Goal: Transaction & Acquisition: Purchase product/service

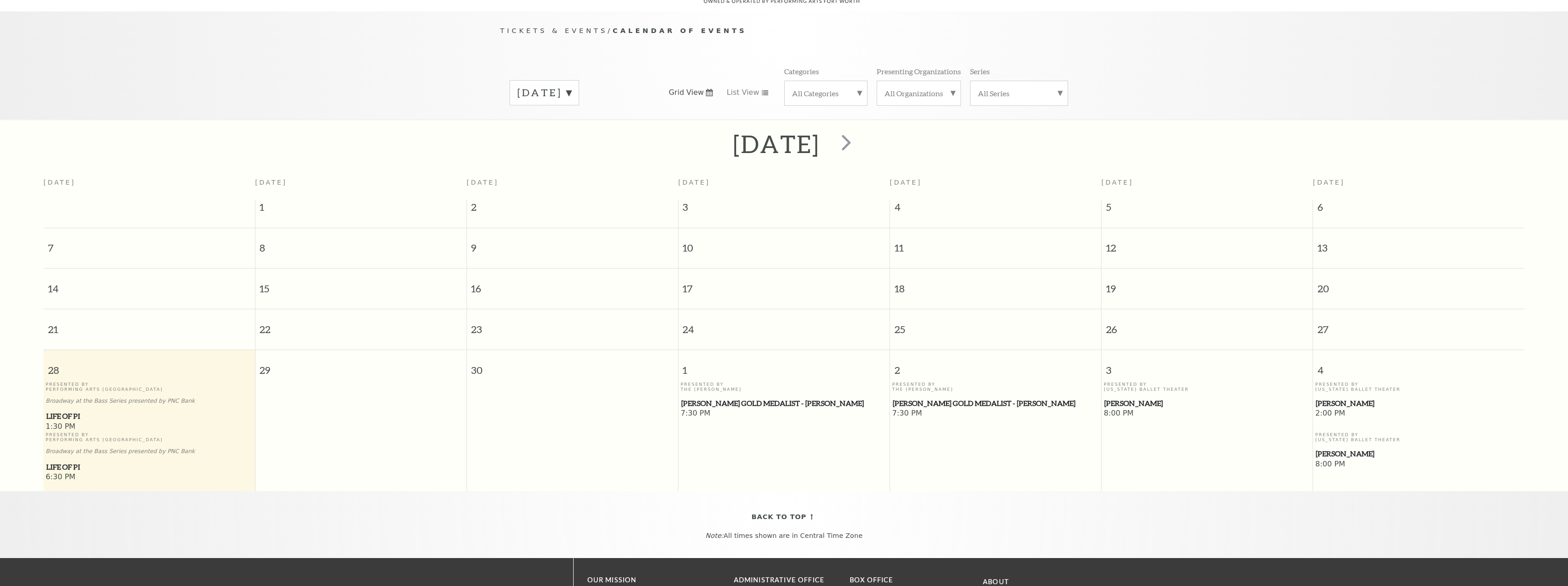
click at [562, 86] on label "September 2025" at bounding box center [544, 93] width 54 height 14
click at [557, 141] on label "December 2025" at bounding box center [544, 151] width 54 height 20
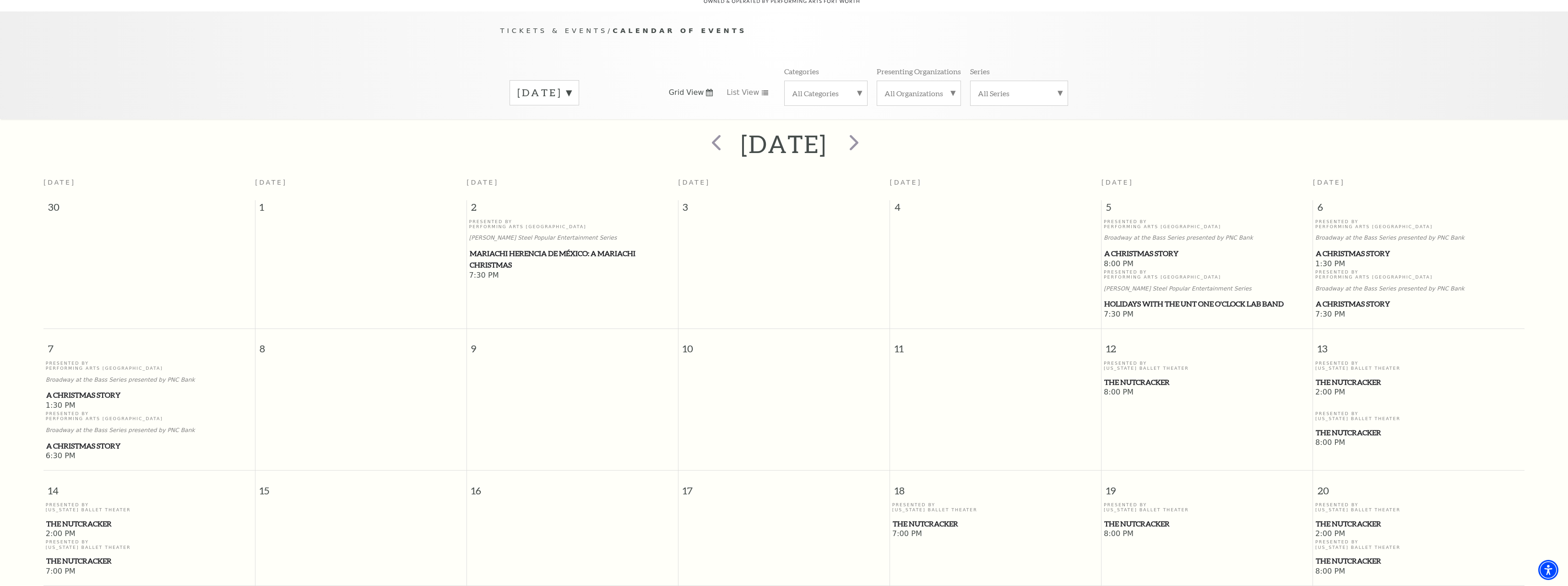
click at [1223, 60] on div "Tickets & Events / Calendar of Events December 2025 Grid View List View Categor…" at bounding box center [784, 65] width 1568 height 108
click at [1133, 248] on span "A Christmas Story" at bounding box center [1207, 253] width 206 height 11
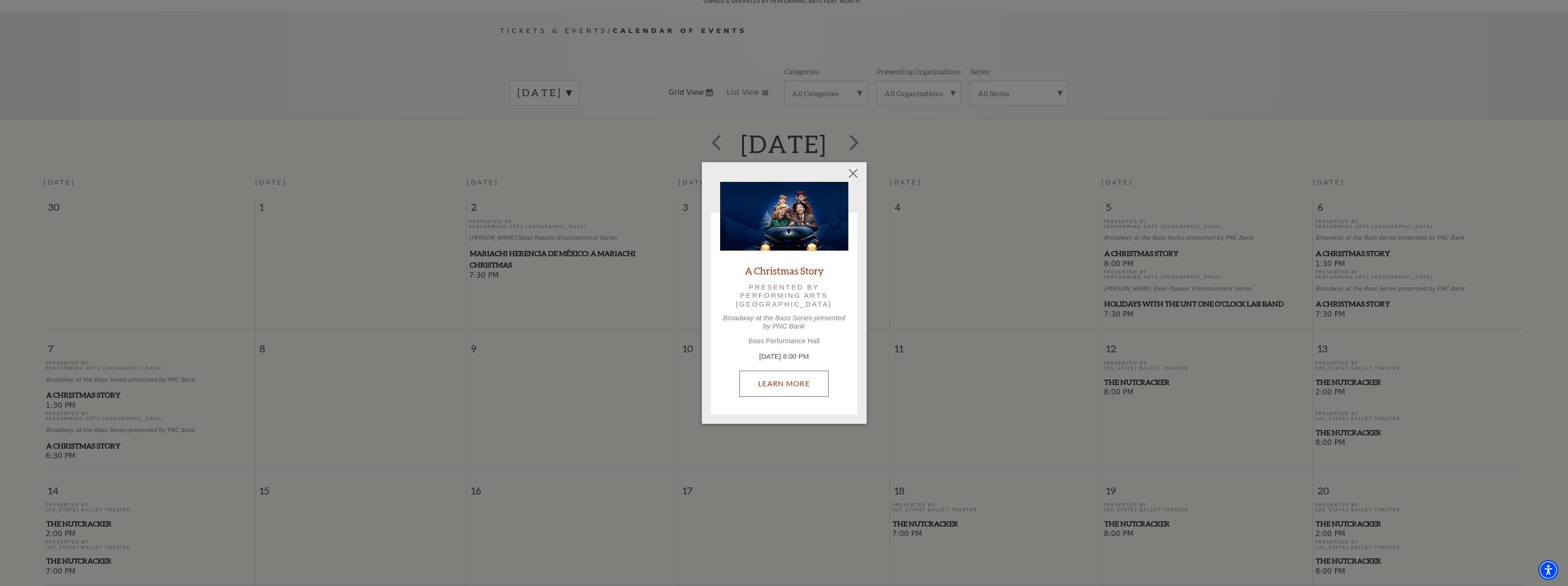
click at [774, 383] on link "Learn More" at bounding box center [784, 383] width 89 height 26
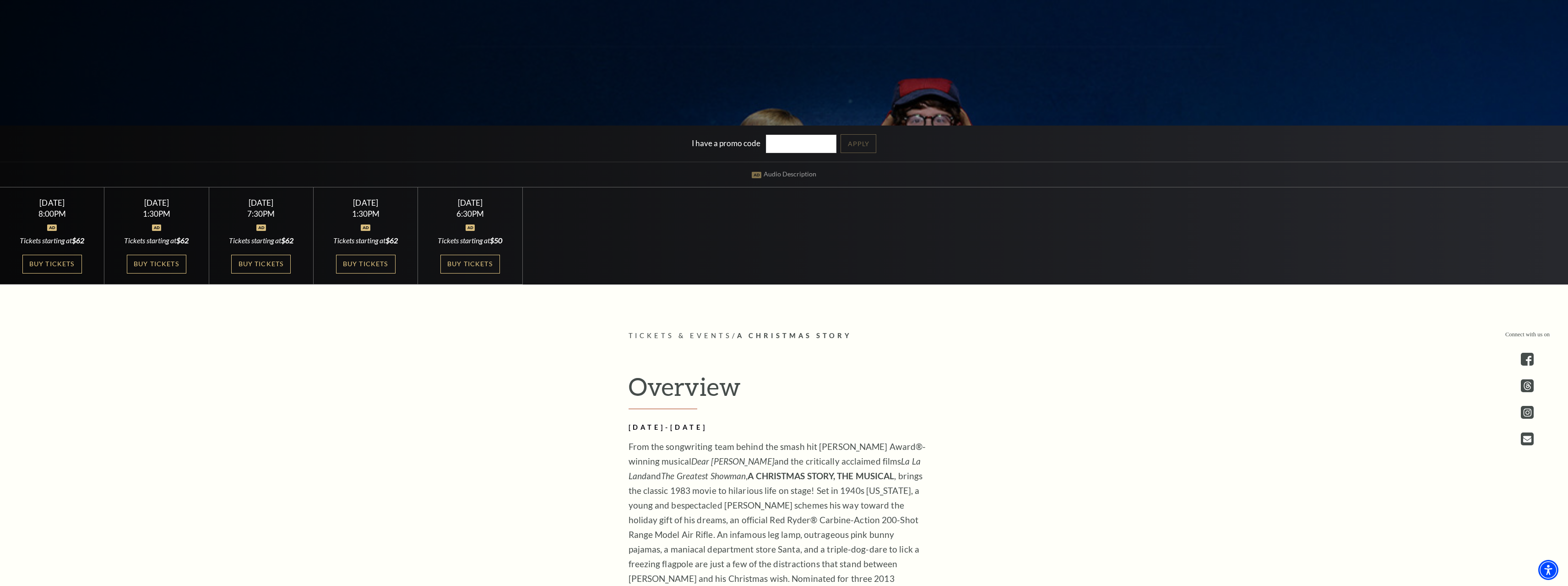
scroll to position [367, 0]
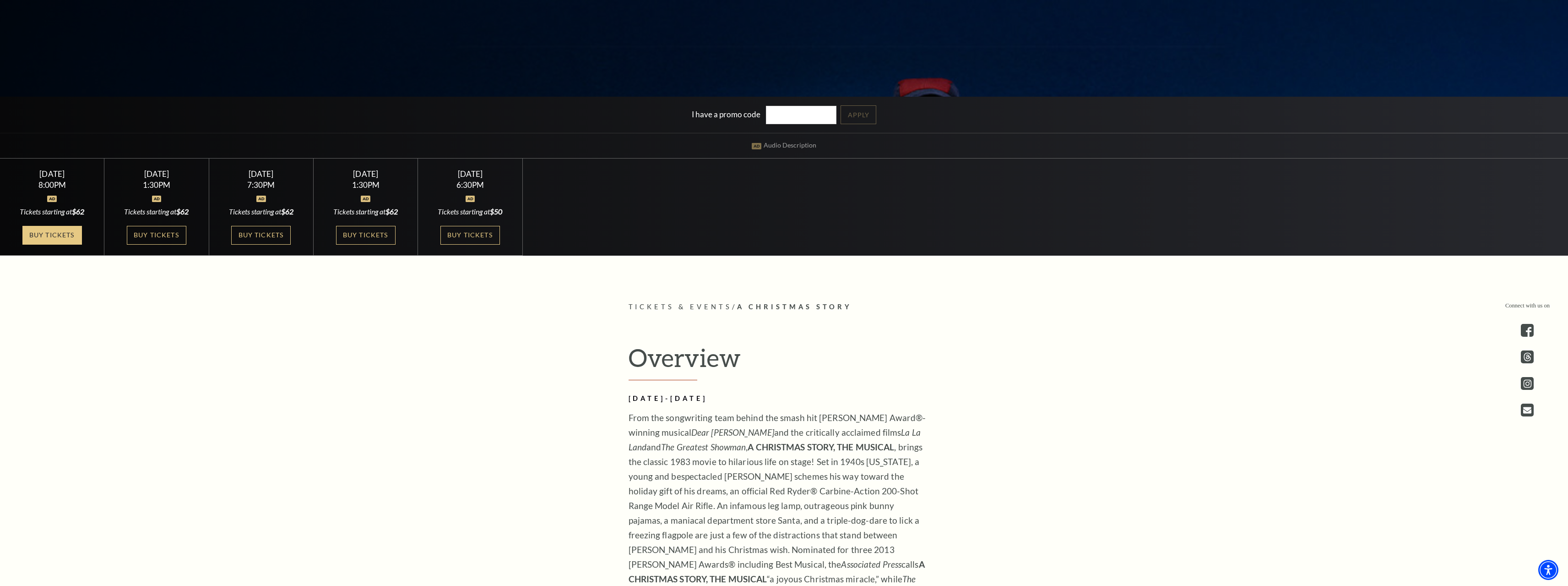
click at [56, 235] on link "Buy Tickets" at bounding box center [52, 235] width 60 height 19
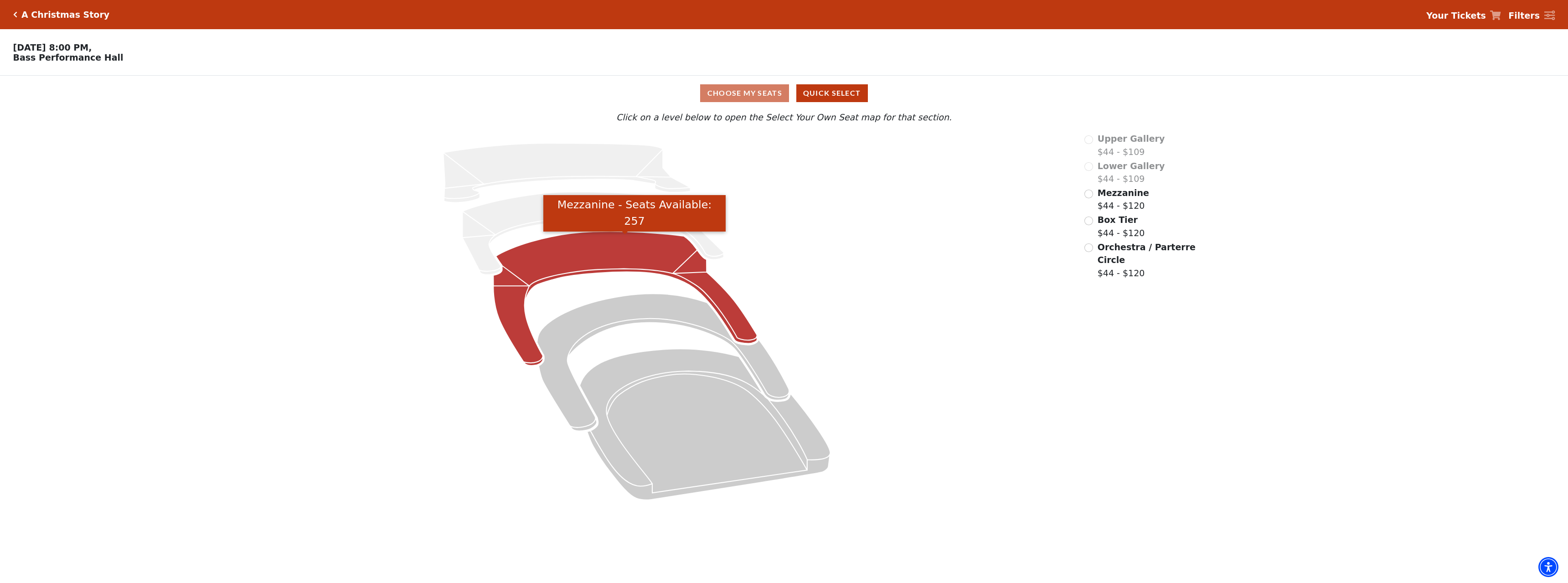
click at [583, 249] on icon "Mezzanine - Seats Available: 257" at bounding box center [626, 299] width 264 height 134
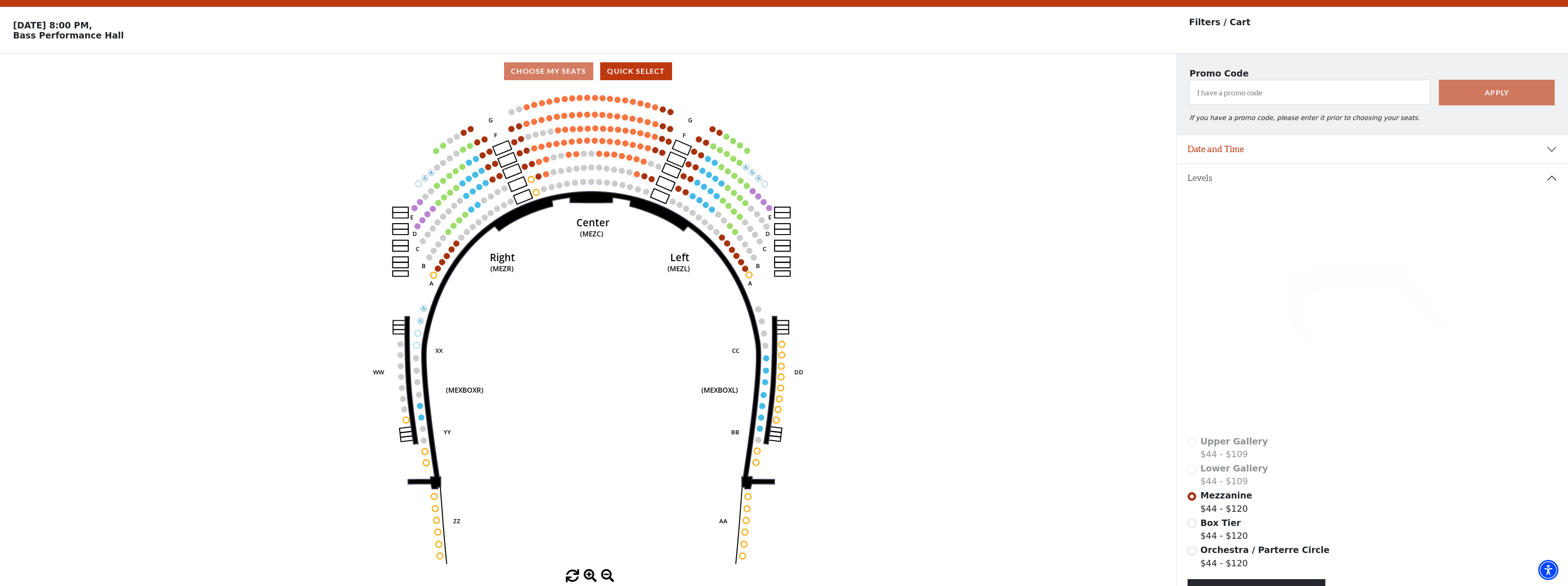
scroll to position [42, 0]
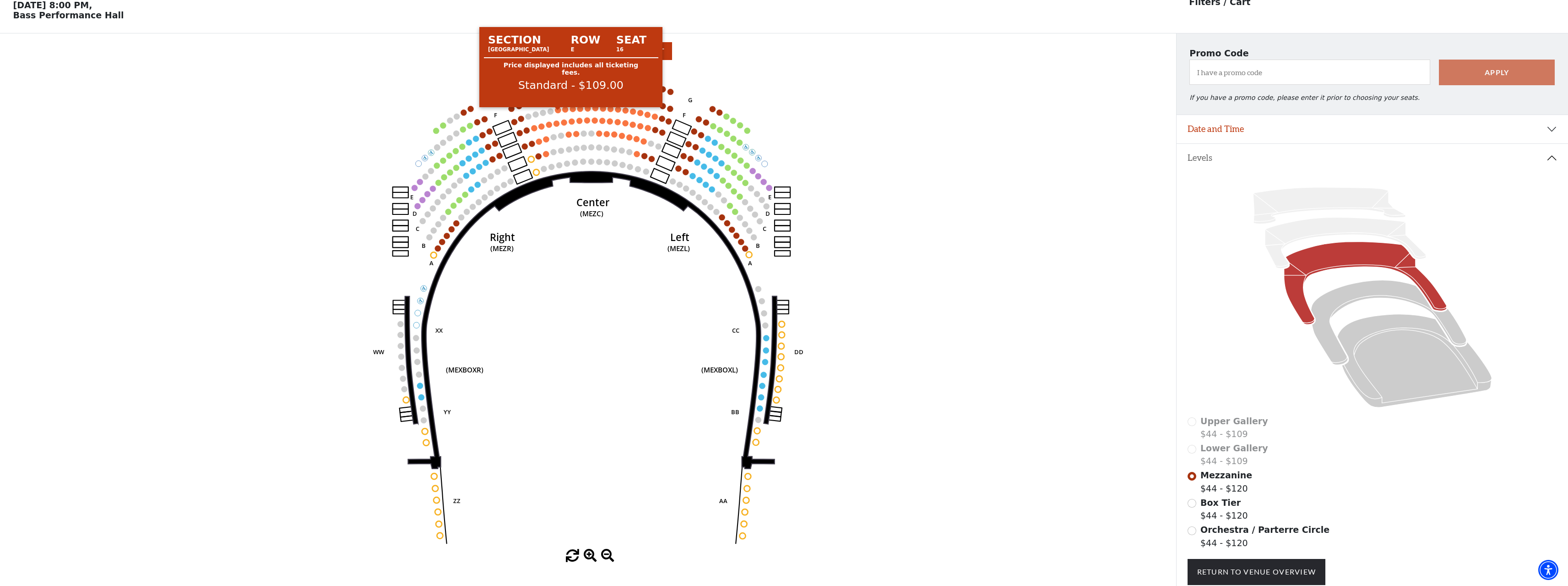
click at [559, 113] on circle at bounding box center [559, 110] width 6 height 6
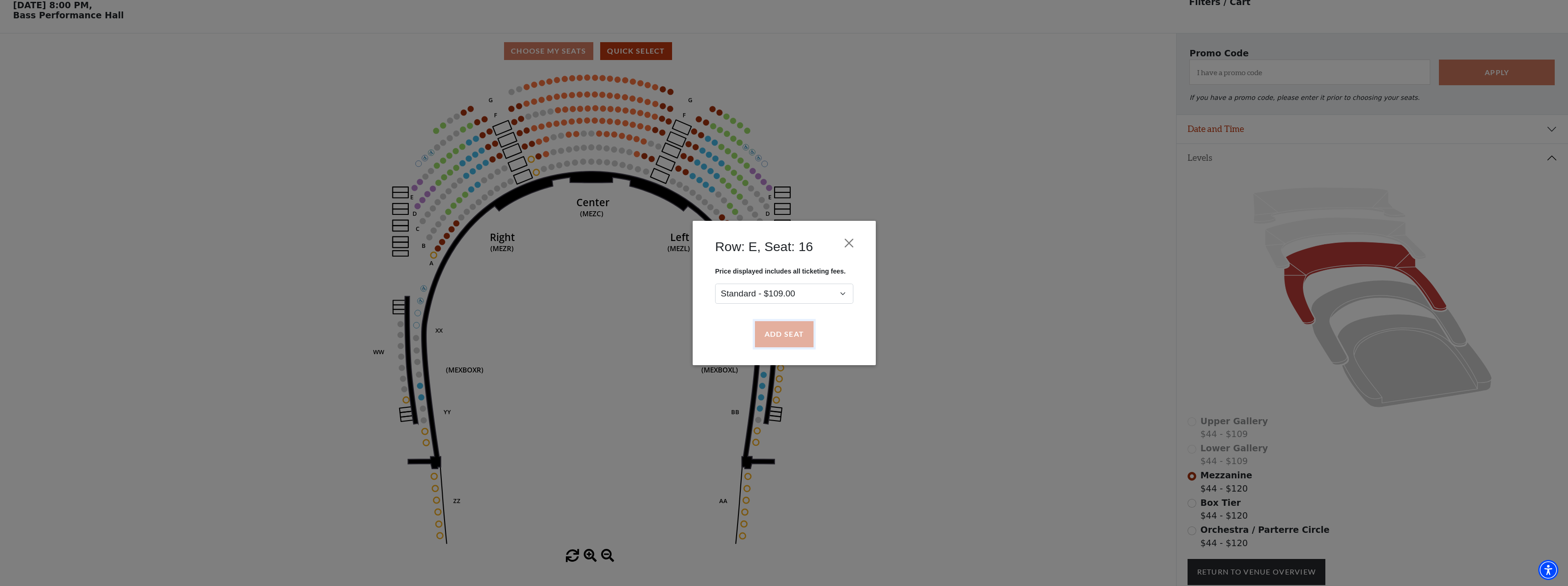
click at [783, 331] on button "Add Seat" at bounding box center [784, 334] width 59 height 26
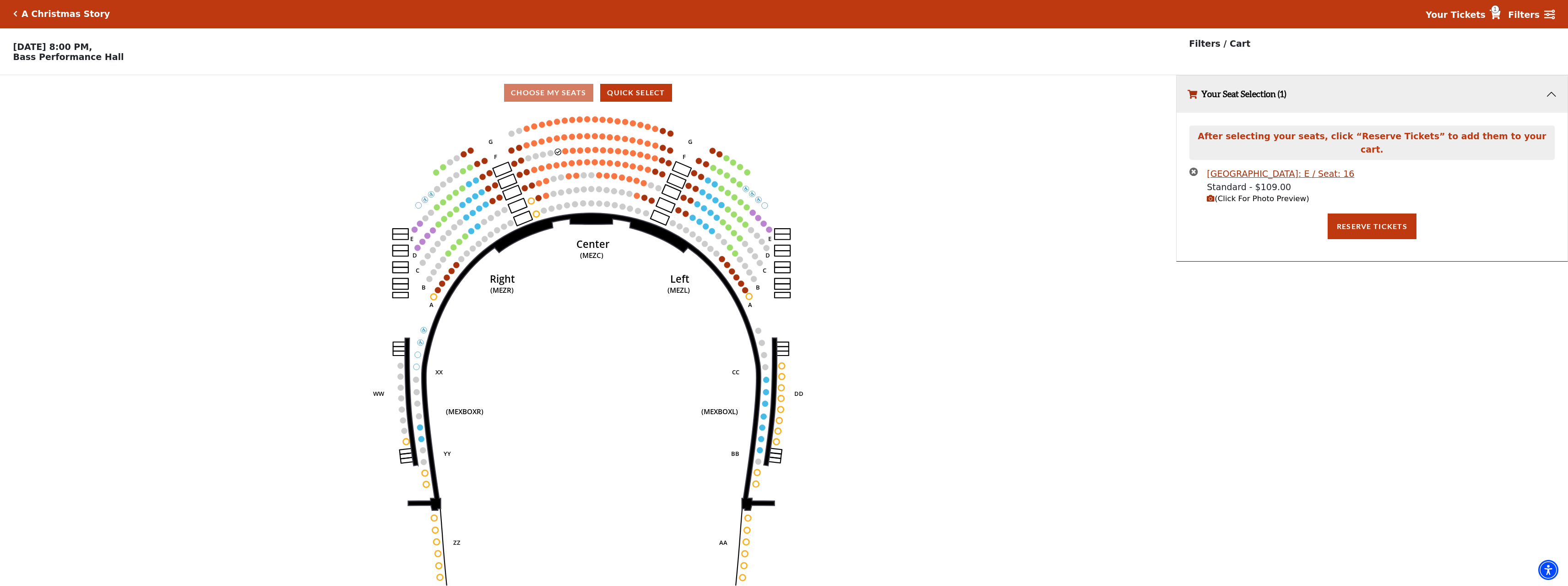
scroll to position [0, 0]
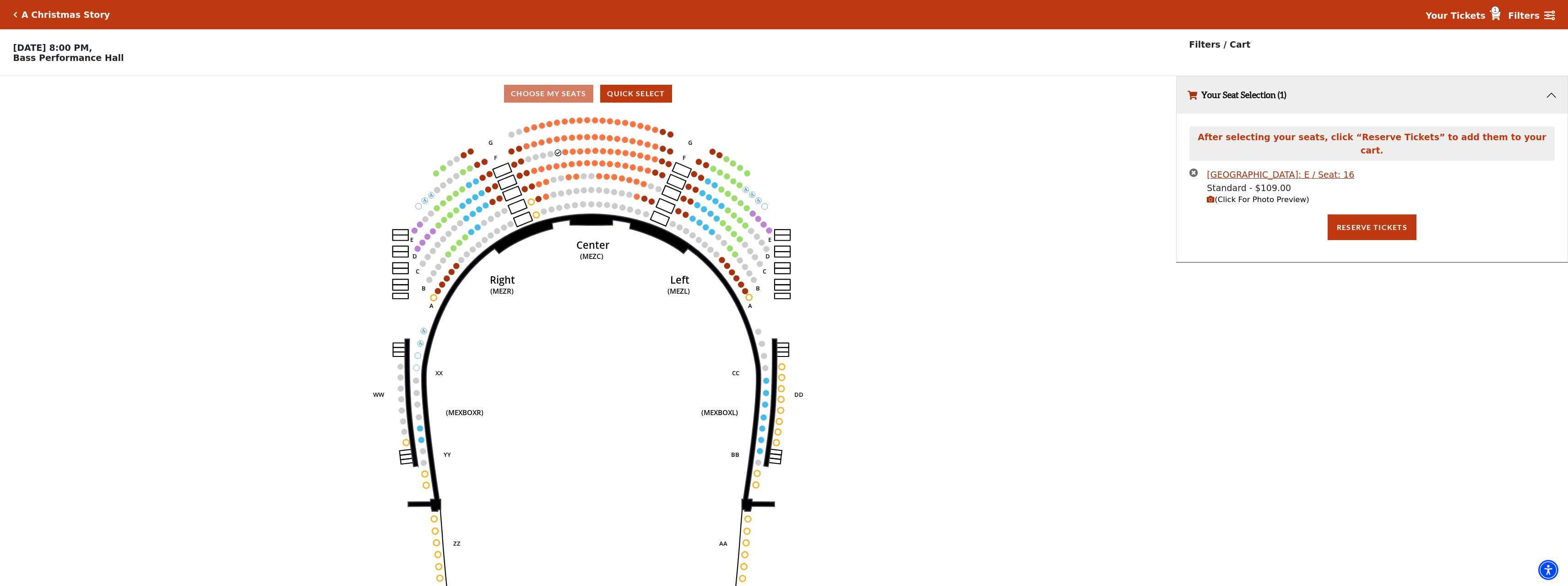
click at [566, 155] on circle at bounding box center [566, 152] width 6 height 6
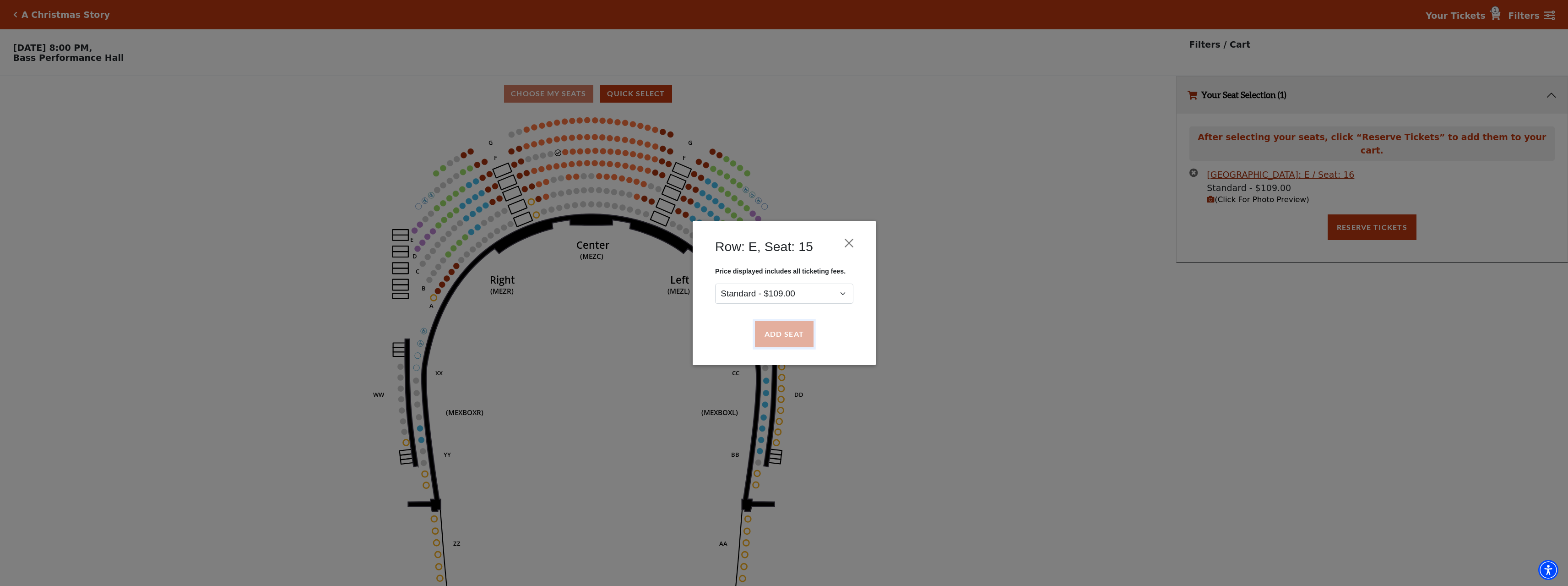
click at [766, 336] on button "Add Seat" at bounding box center [784, 334] width 59 height 26
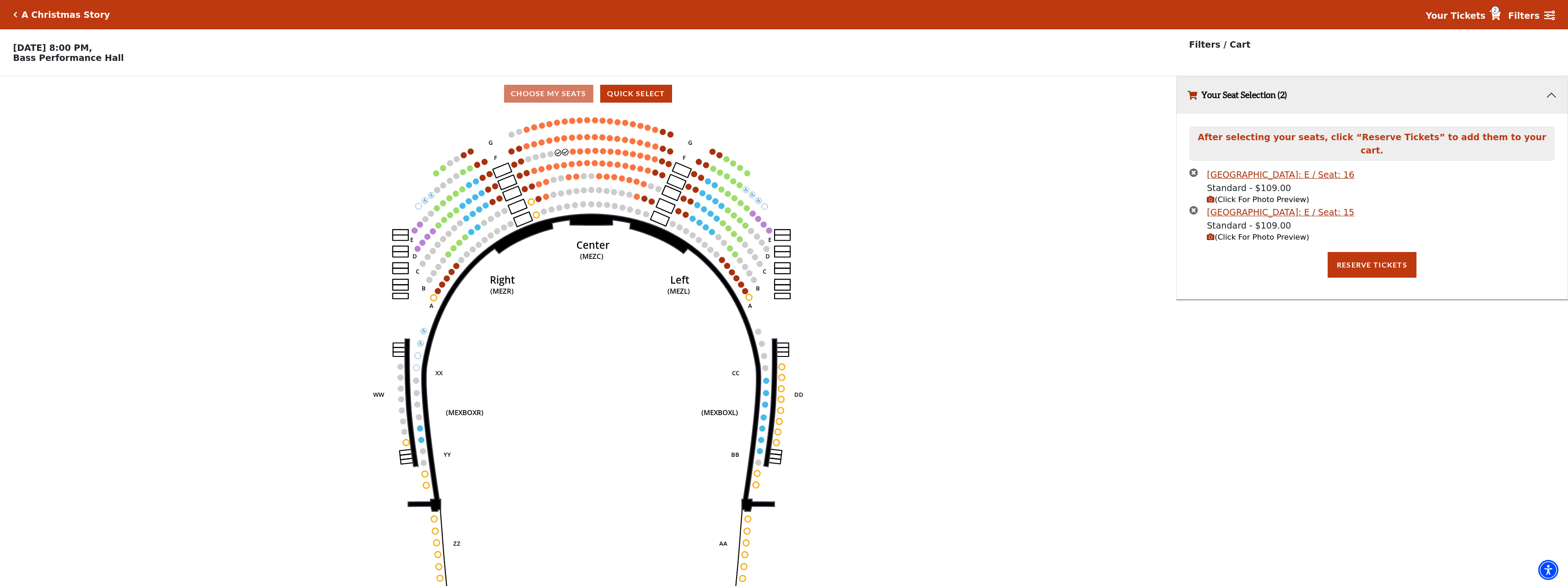
click at [576, 155] on circle at bounding box center [573, 152] width 6 height 6
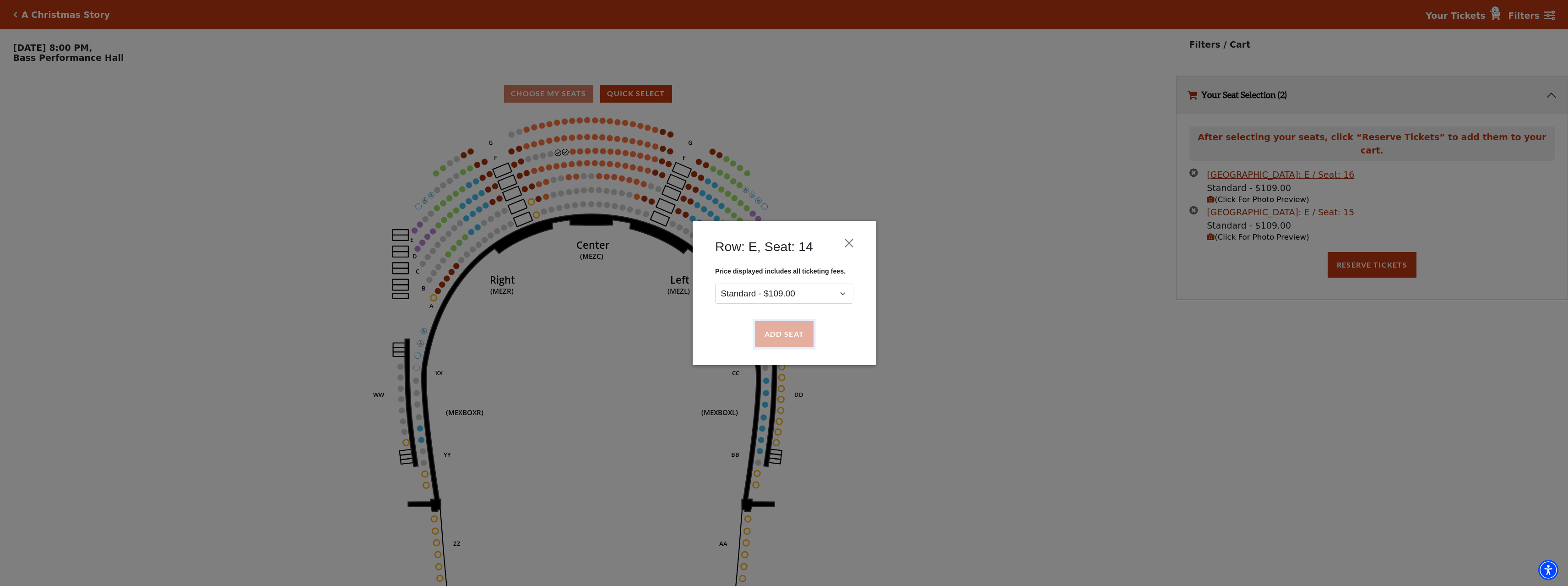
click at [778, 336] on button "Add Seat" at bounding box center [784, 334] width 59 height 26
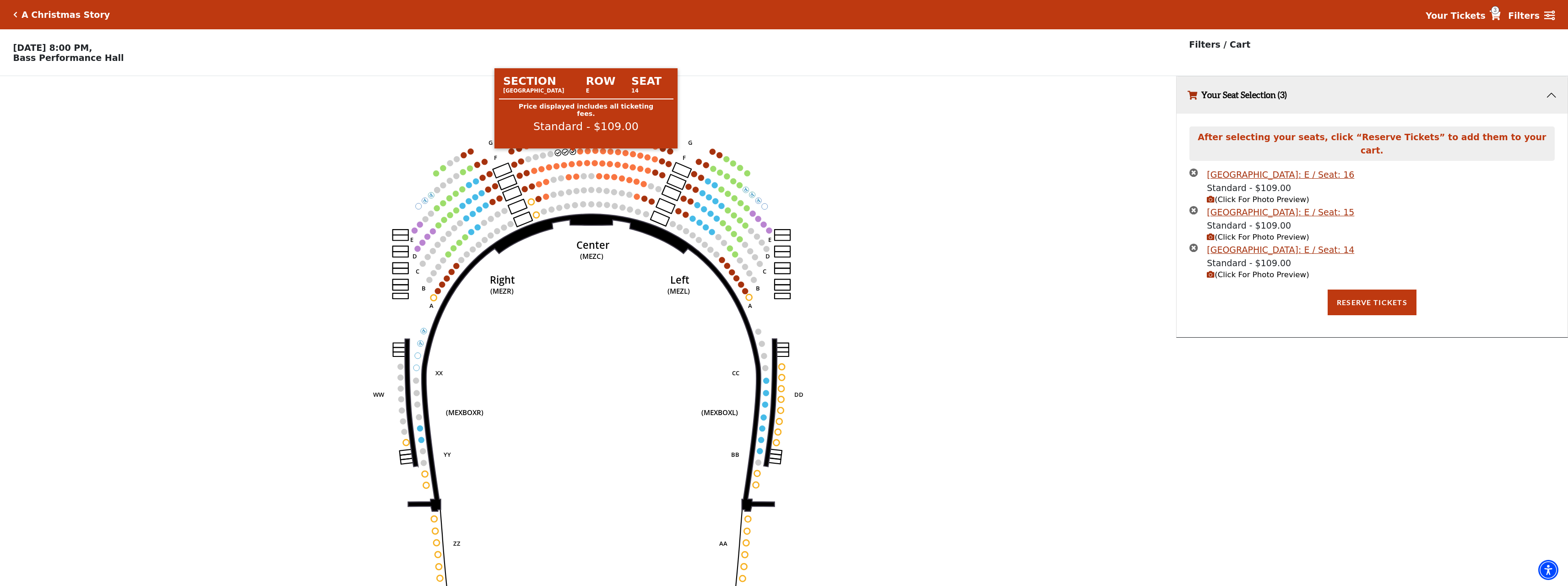
click at [579, 152] on circle at bounding box center [580, 152] width 6 height 6
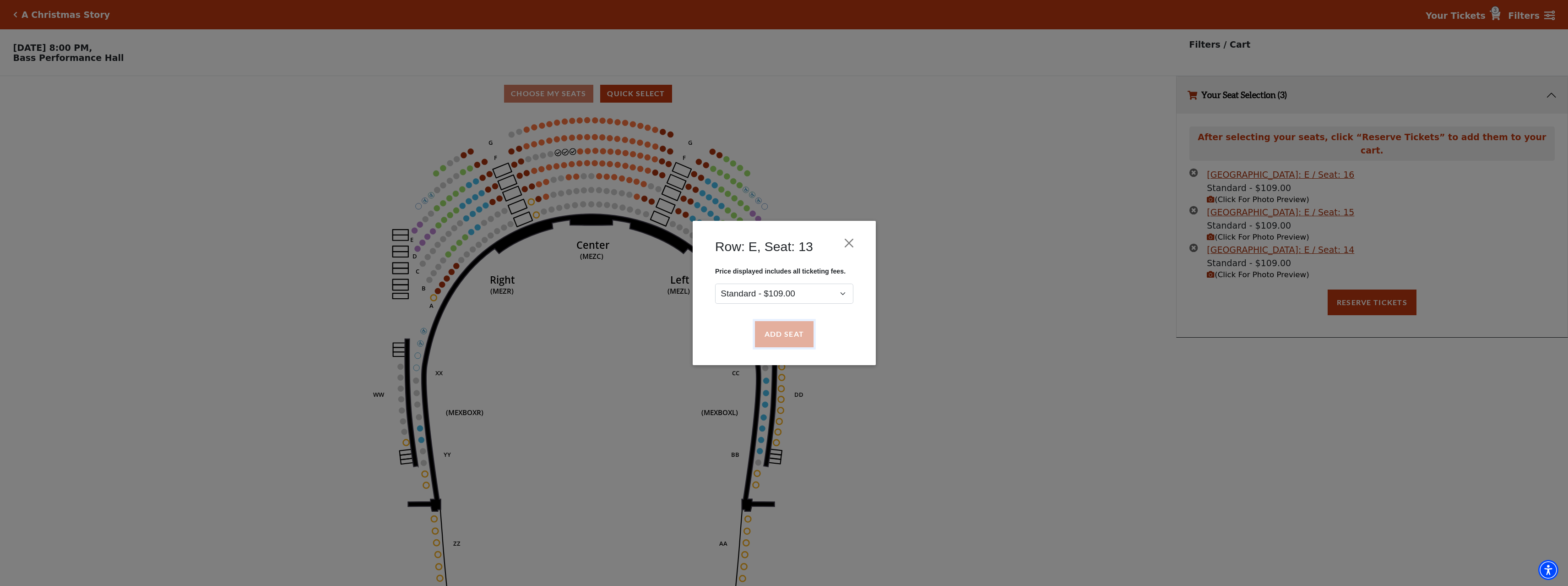
click at [788, 340] on button "Add Seat" at bounding box center [784, 334] width 59 height 26
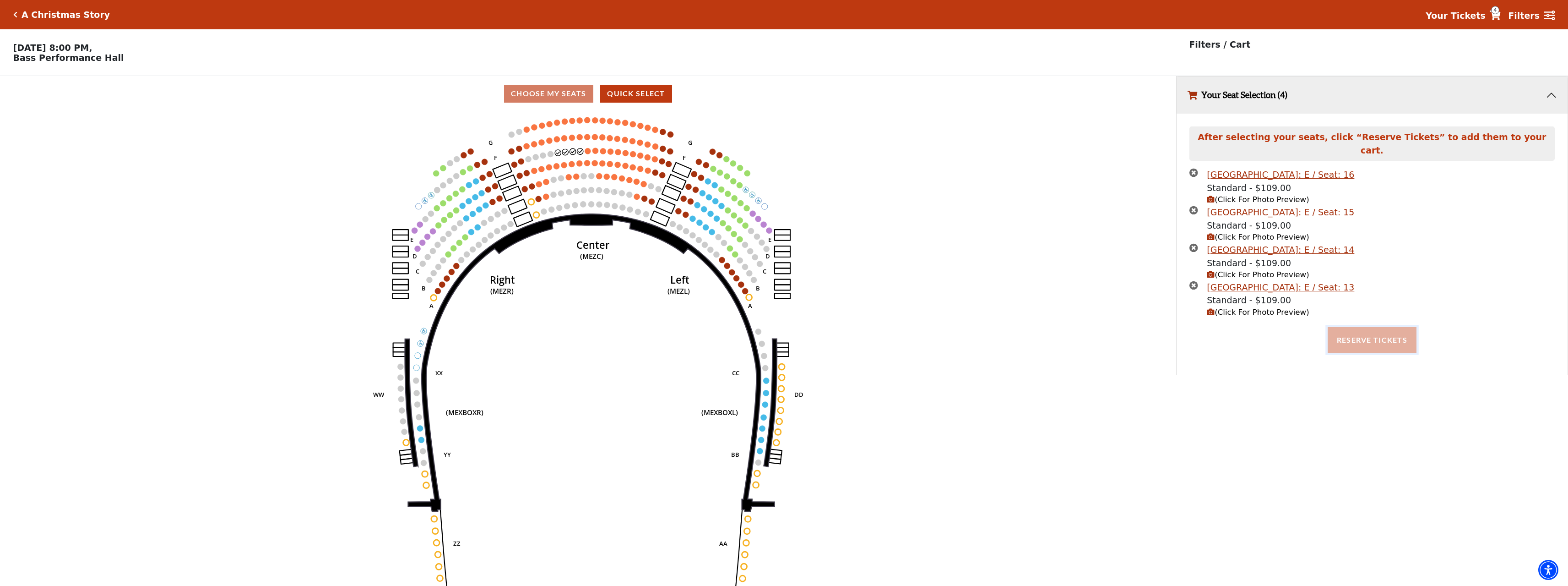
click at [1372, 329] on button "Reserve Tickets" at bounding box center [1373, 340] width 89 height 26
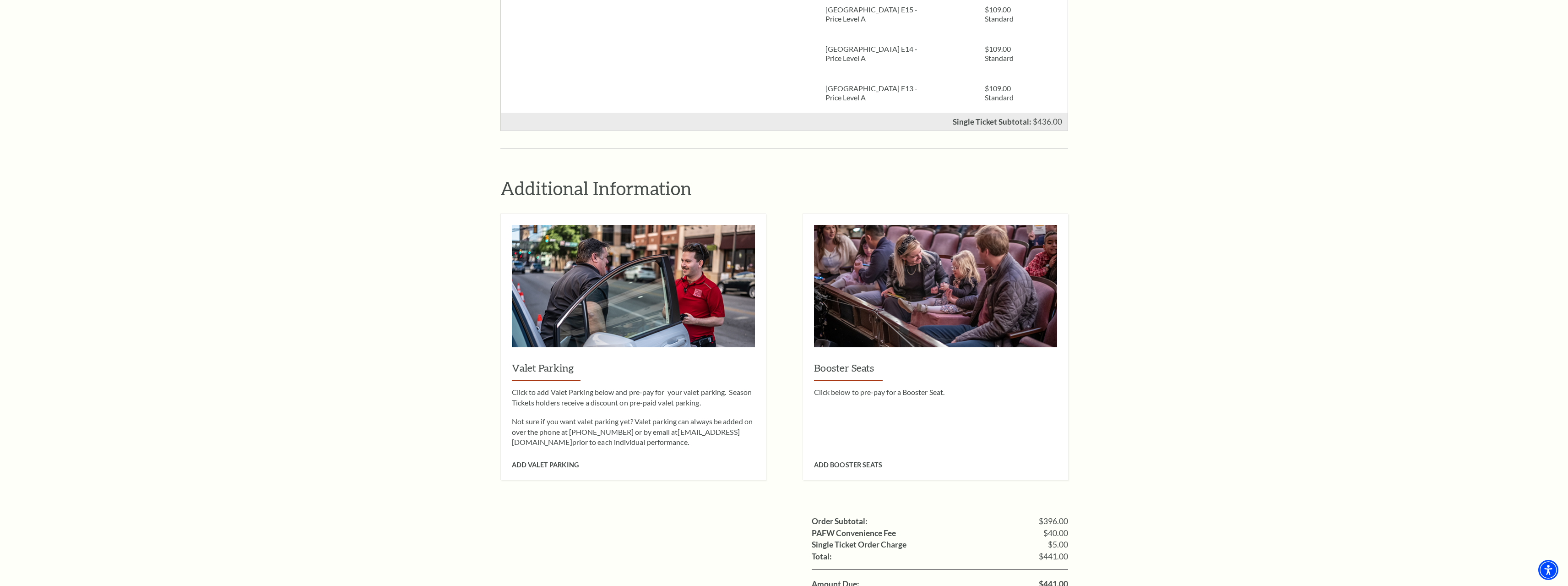
scroll to position [779, 0]
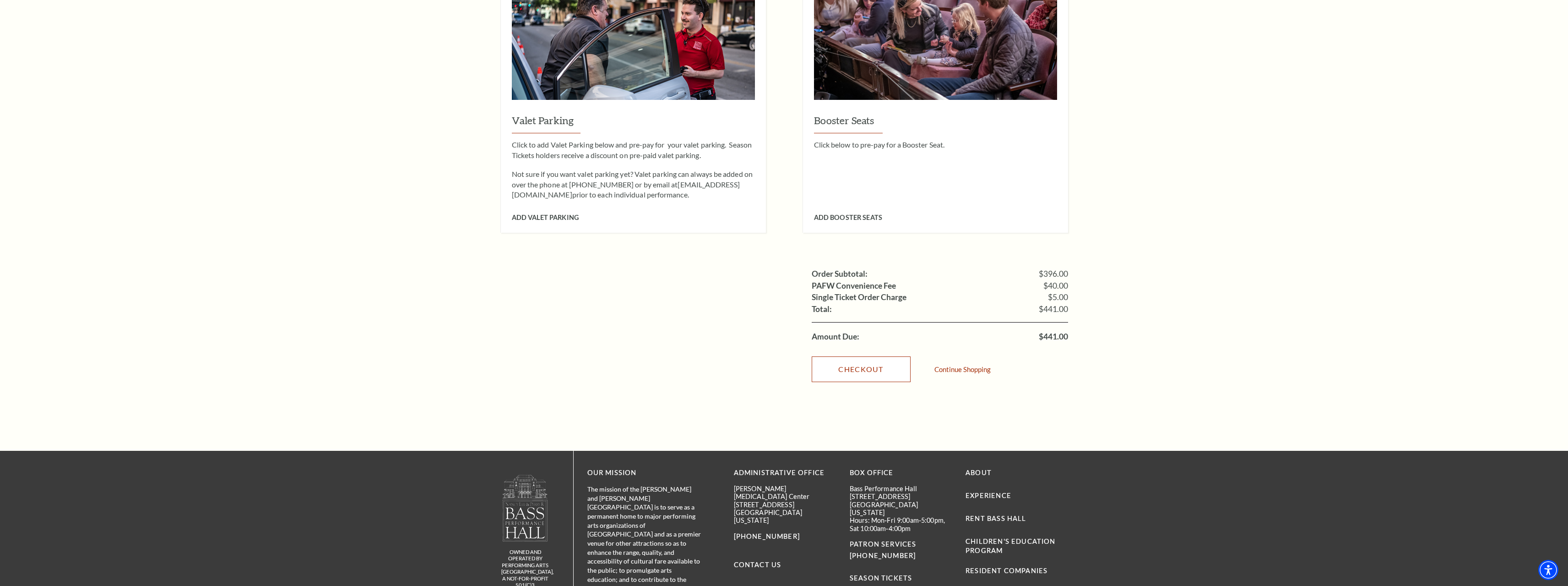
click at [871, 357] on link "Checkout" at bounding box center [861, 370] width 99 height 26
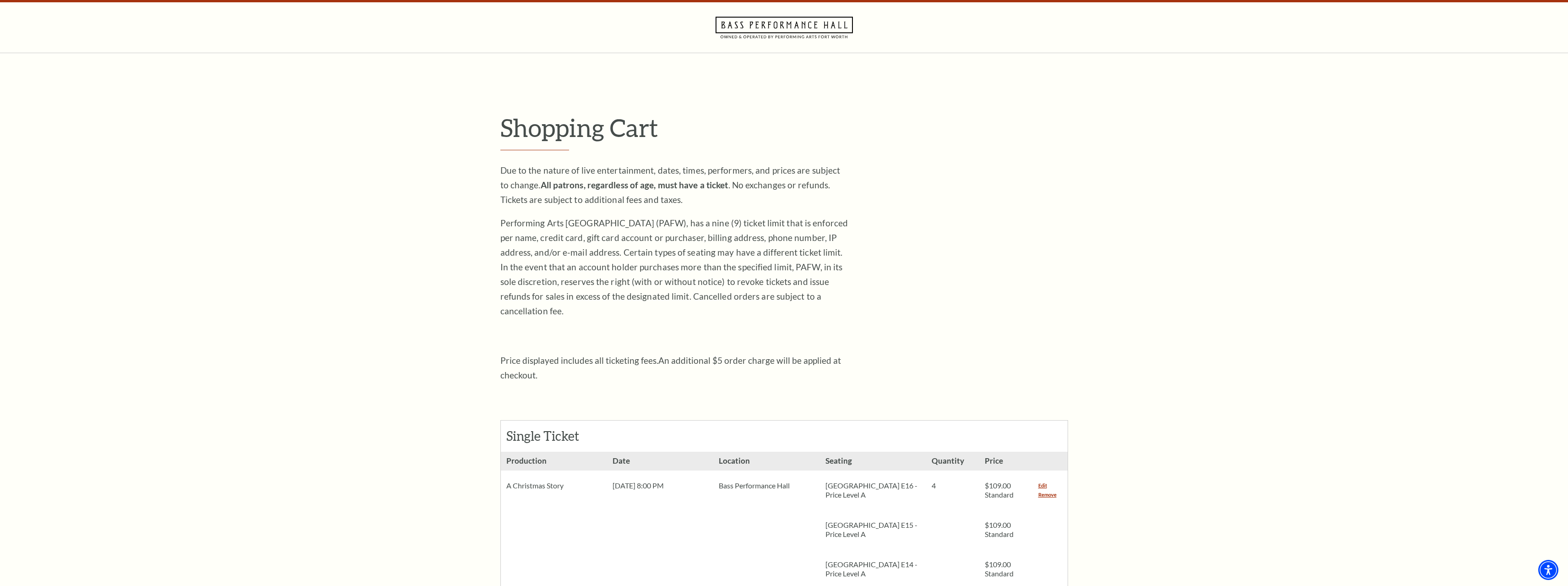
scroll to position [0, 0]
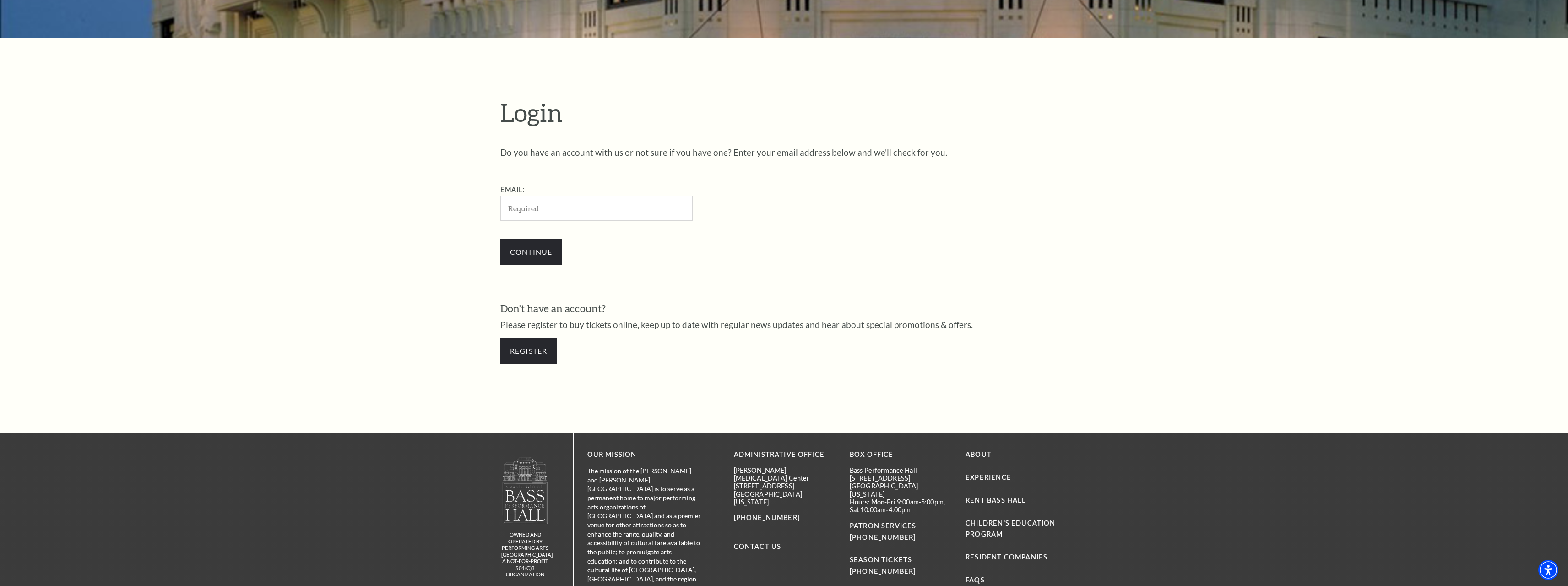
scroll to position [338, 0]
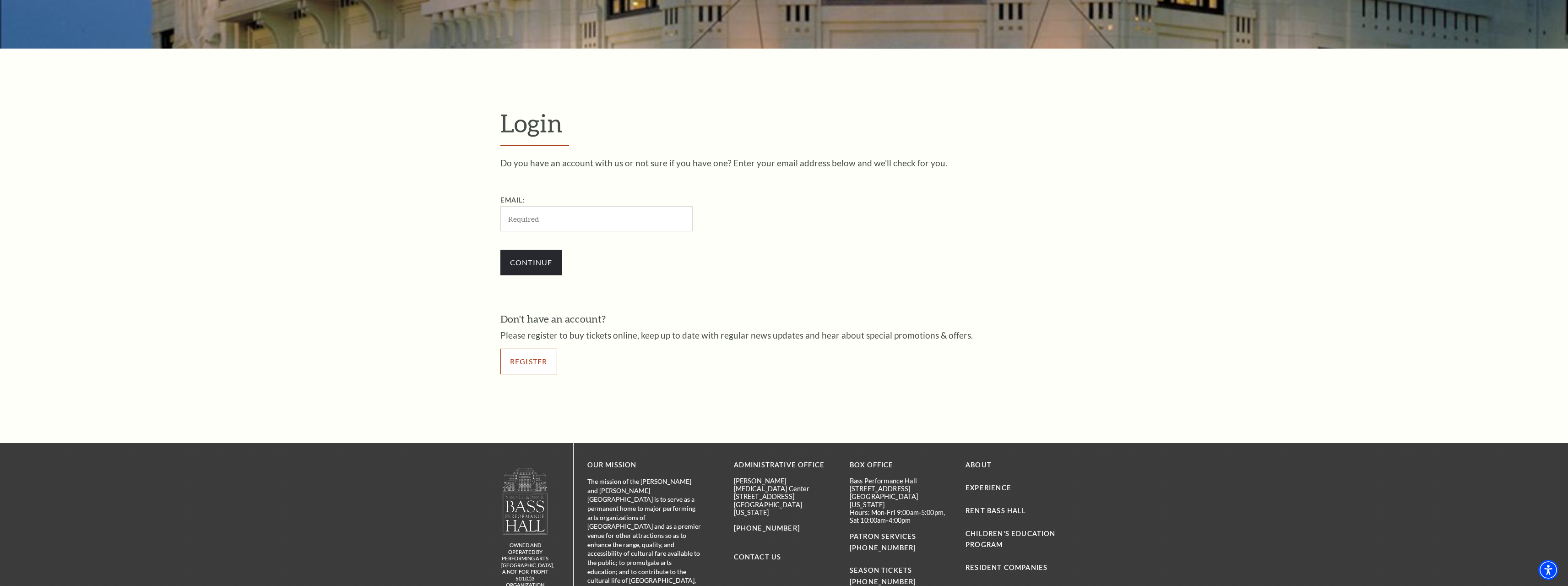
click at [521, 360] on link "Register" at bounding box center [528, 361] width 57 height 26
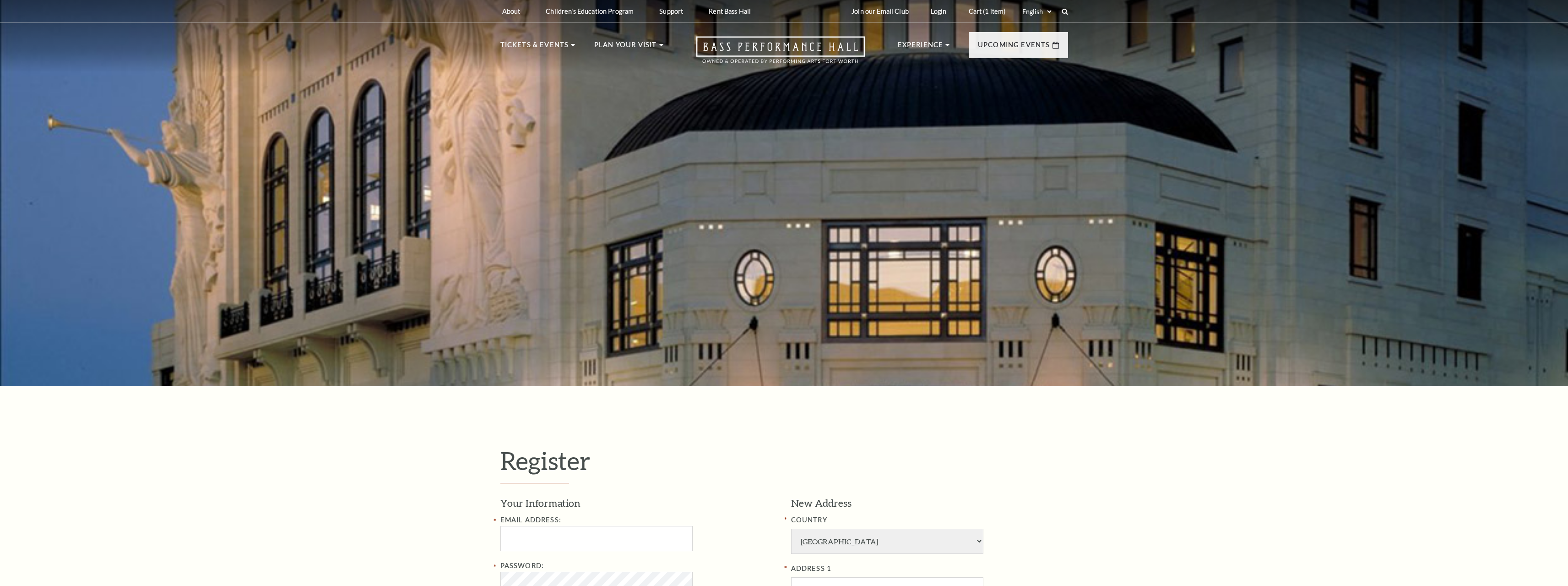
select select "1"
select select "[GEOGRAPHIC_DATA]"
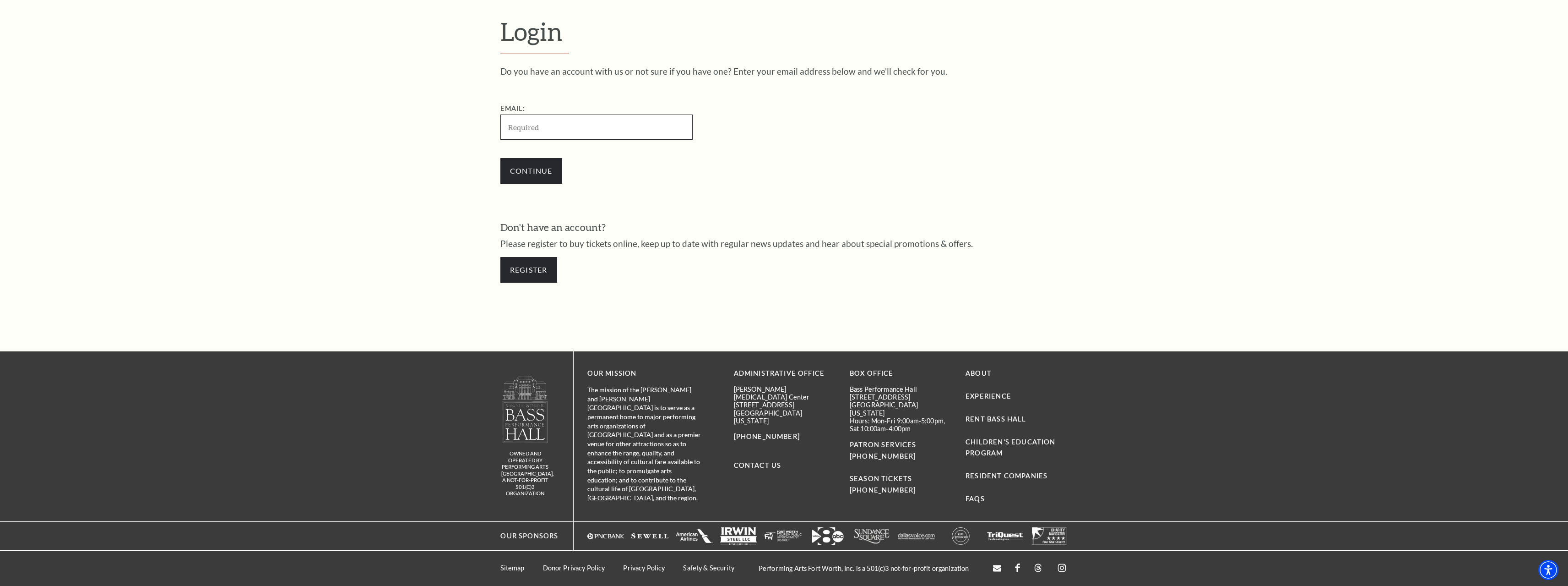
click at [536, 130] on input "Email:" at bounding box center [596, 127] width 192 height 25
paste input "[EMAIL_ADDRESS][DOMAIN_NAME]"
type input "[EMAIL_ADDRESS][DOMAIN_NAME]"
click at [532, 165] on input "Continue" at bounding box center [531, 171] width 62 height 26
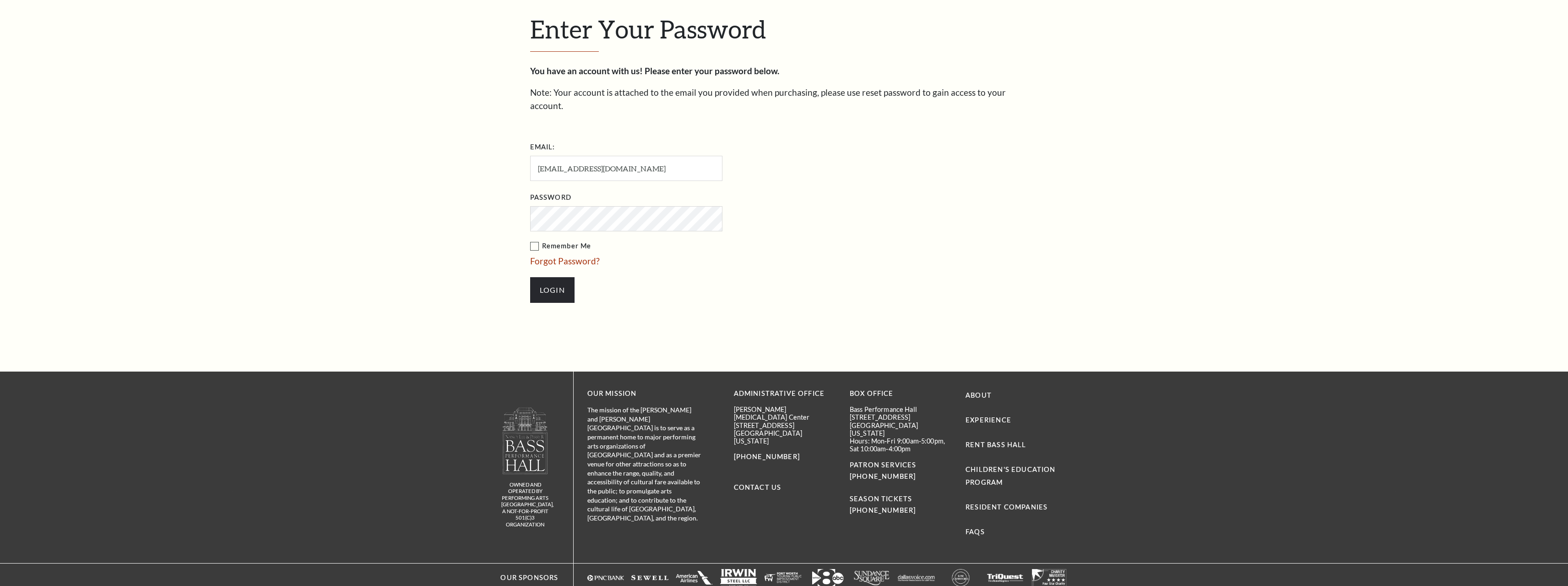
scroll to position [455, 0]
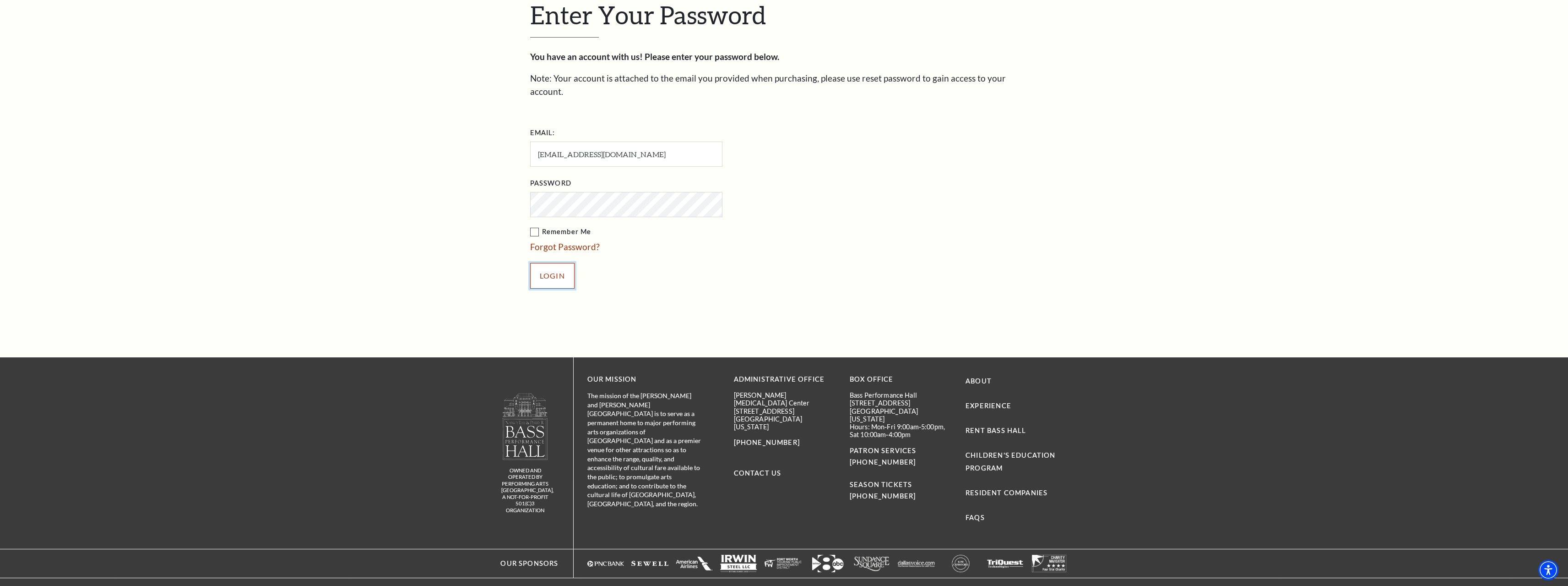
click at [561, 263] on input "Login" at bounding box center [552, 276] width 44 height 26
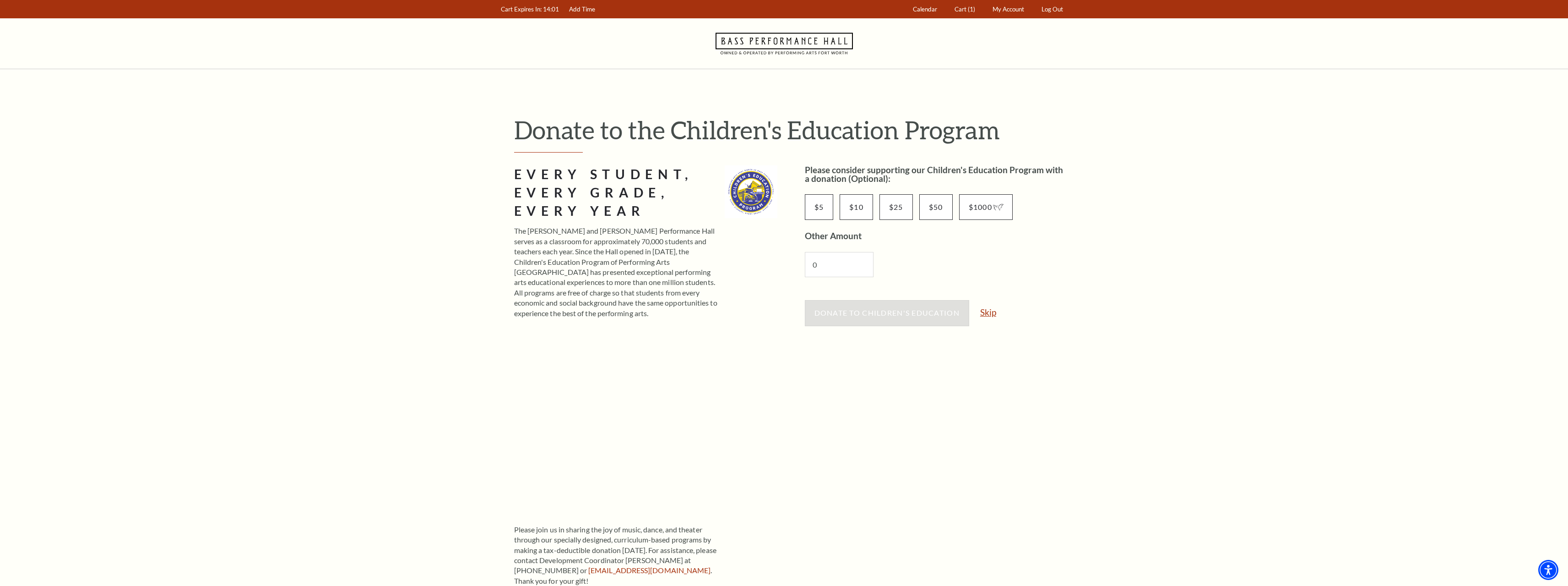
click at [988, 311] on link "Skip" at bounding box center [988, 312] width 16 height 9
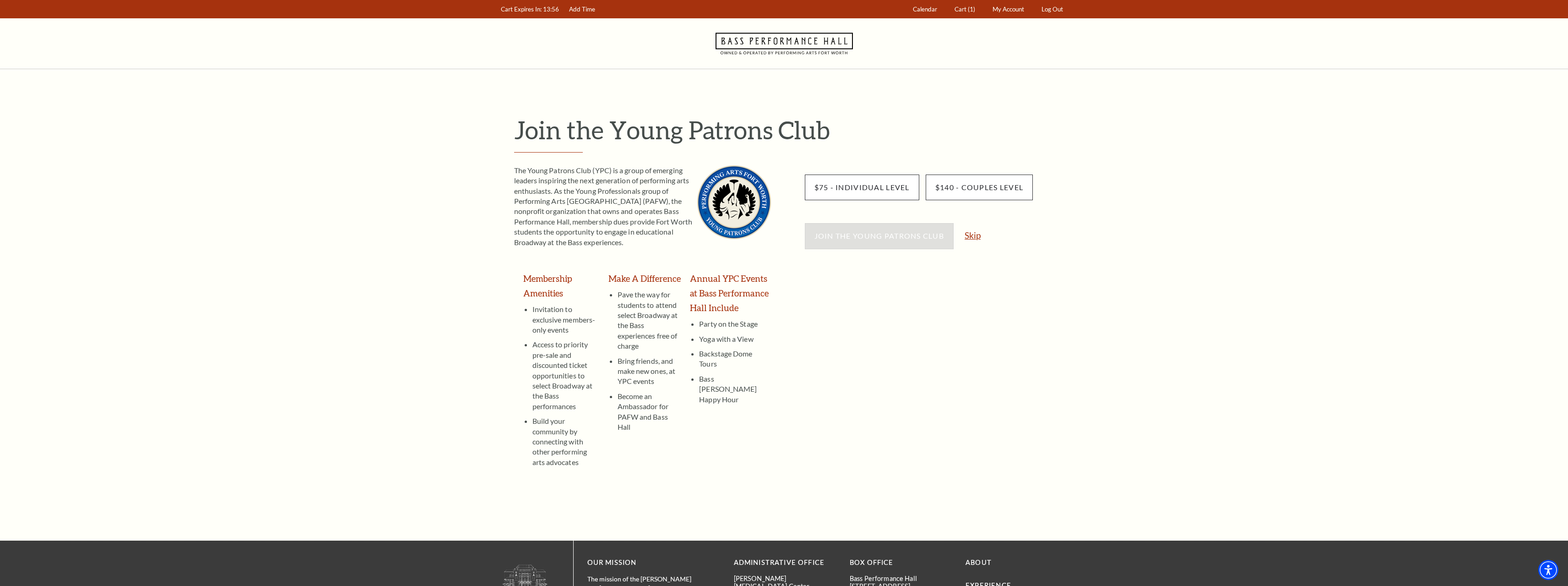
click at [975, 232] on link "Skip" at bounding box center [972, 235] width 16 height 9
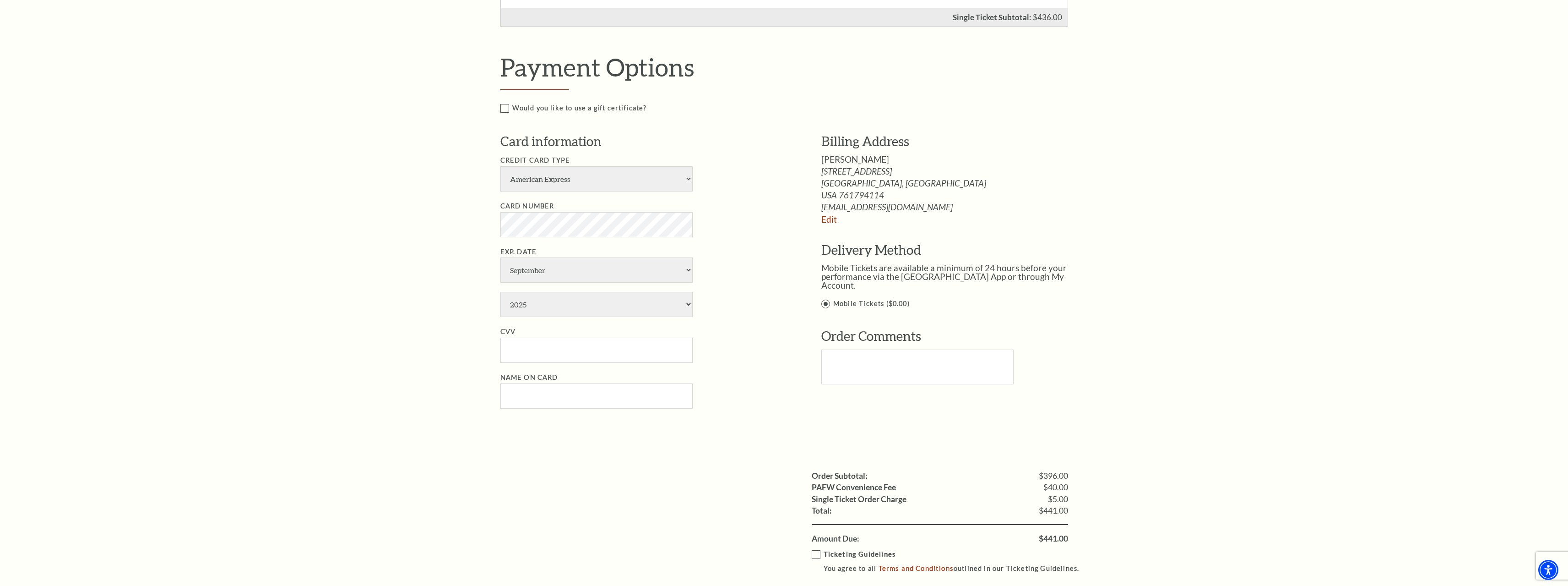
scroll to position [458, 0]
click at [593, 176] on select "American Express Visa Master Card Discover" at bounding box center [596, 178] width 192 height 25
select select "24"
click at [501, 166] on select "American Express Visa Master Card Discover" at bounding box center [596, 178] width 192 height 25
click at [524, 272] on select "January February March April May June July August September October November De…" at bounding box center [596, 269] width 192 height 25
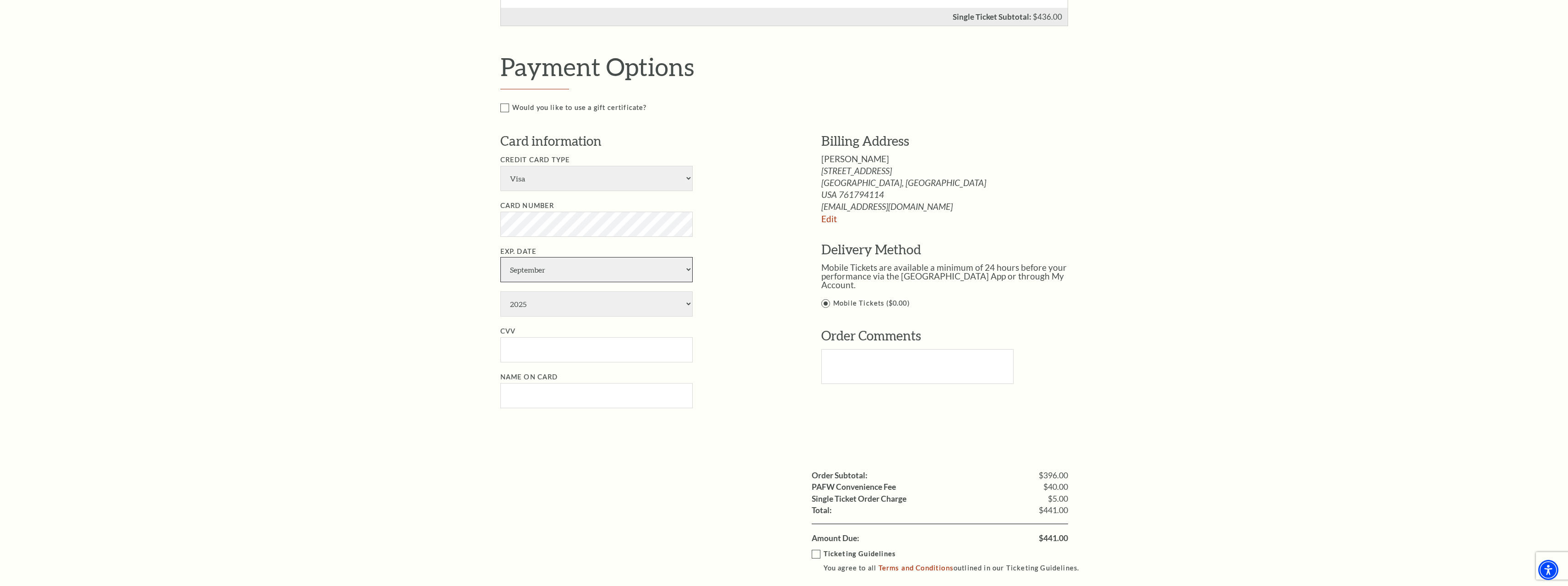
select select "2"
click at [501, 257] on select "January February March April May June July August September October November De…" at bounding box center [596, 269] width 192 height 25
click at [556, 302] on select "2025 2026 2027 2028 2029 2030 2031 2032 2033 2034" at bounding box center [596, 303] width 192 height 25
select select "2030"
click at [501, 291] on select "2025 2026 2027 2028 2029 2030 2031 2032 2033 2034" at bounding box center [596, 303] width 192 height 25
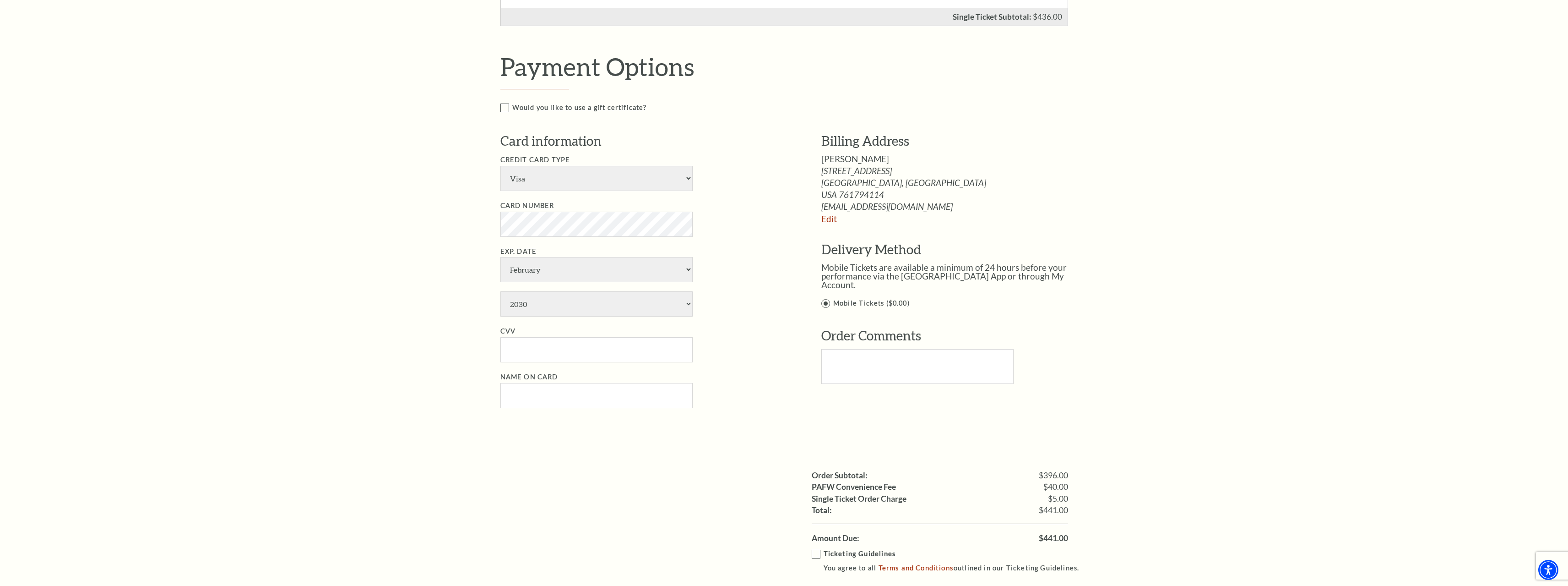
click at [438, 378] on div "Notice × Tickets cannot be removed during a Ticket Exchange. Choose Start Over …" at bounding box center [784, 170] width 1568 height 1118
click at [534, 339] on input "CVV" at bounding box center [596, 349] width 192 height 25
click at [663, 342] on input "CVV" at bounding box center [596, 349] width 192 height 25
paste input "174"
type input "174"
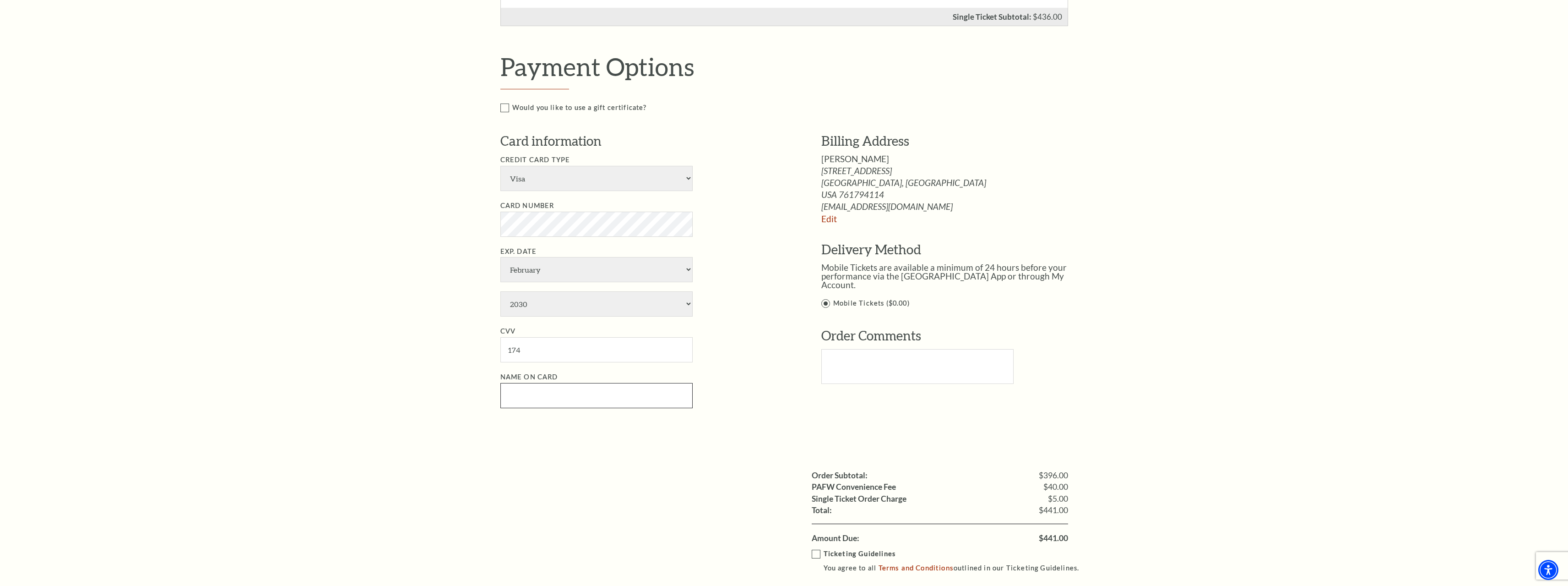
click at [519, 394] on input "Name on Card" at bounding box center [596, 395] width 192 height 25
paste input "Todd Davis"
type input "Todd Davis"
click at [324, 412] on div "Notice × Tickets cannot be removed during a Ticket Exchange. Choose Start Over …" at bounding box center [784, 170] width 1568 height 1118
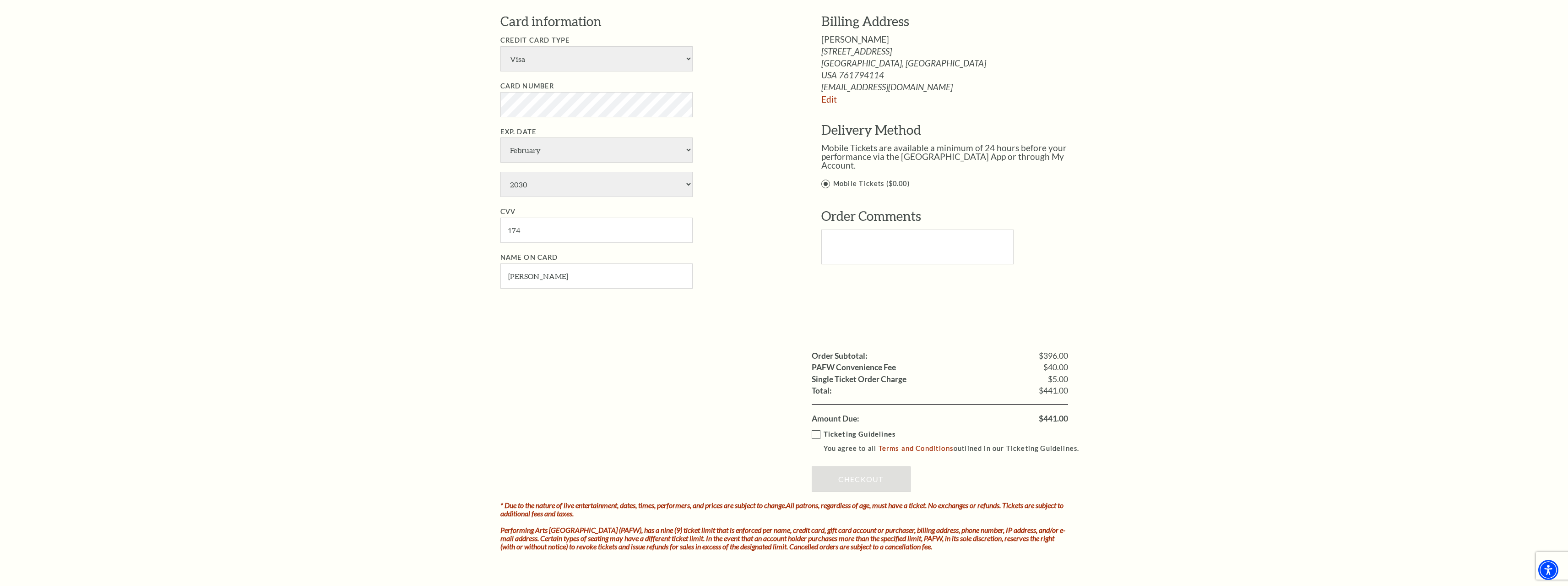
scroll to position [596, 0]
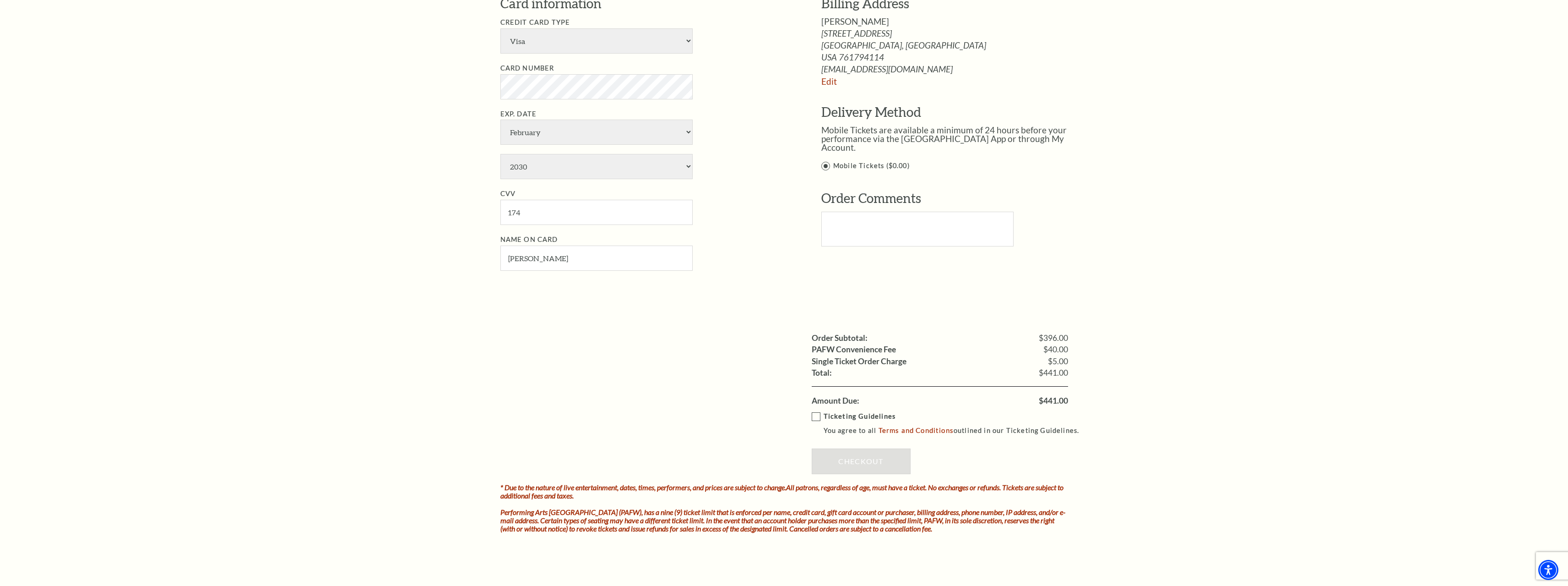
click at [818, 416] on label "Ticketing Guidelines You agree to all Terms and Conditions outlined in our Tick…" at bounding box center [950, 423] width 276 height 25
click at [0, 0] on input "Ticketing Guidelines You agree to all Terms and Conditions outlined in our Tick…" at bounding box center [0, 0] width 0 height 0
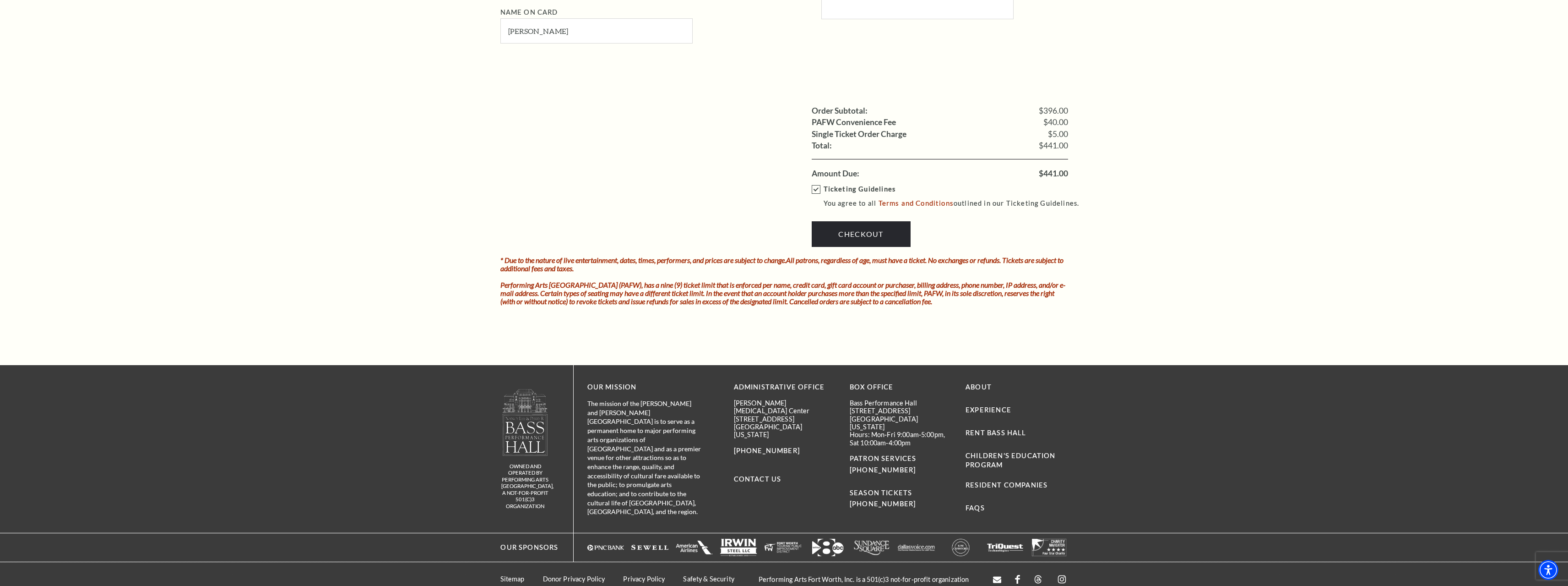
scroll to position [831, 0]
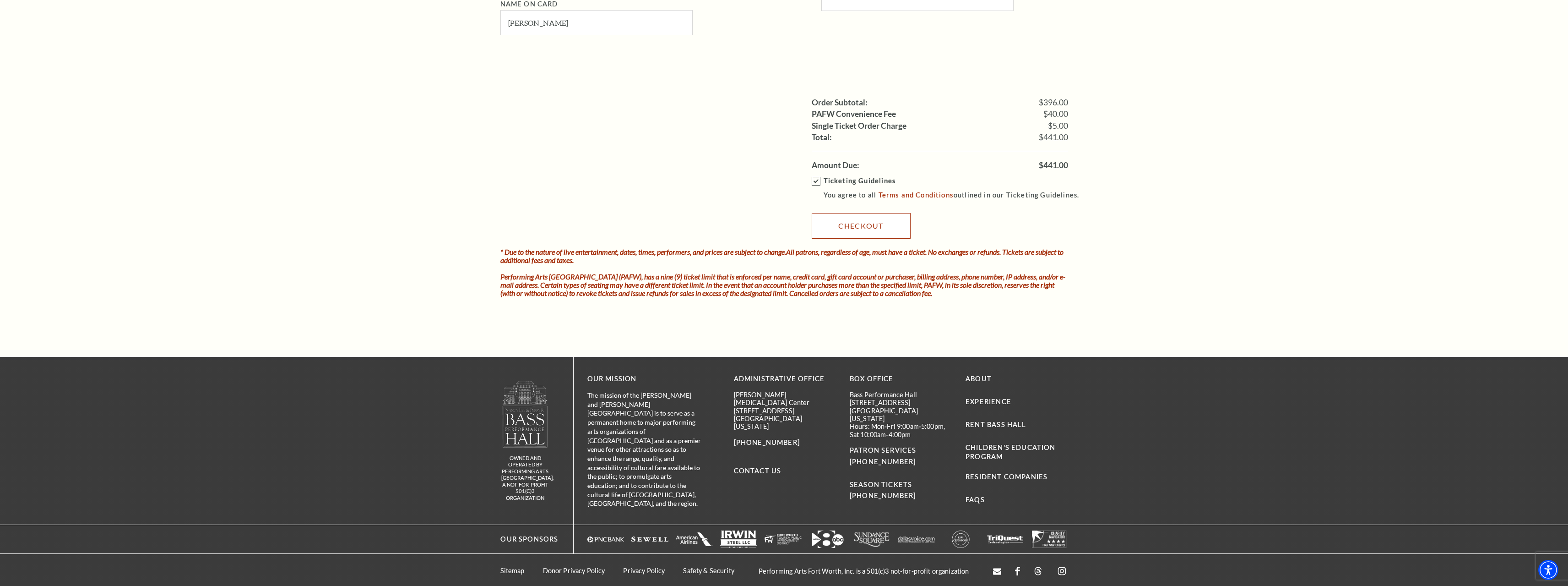
click at [884, 223] on link "Checkout" at bounding box center [861, 226] width 99 height 26
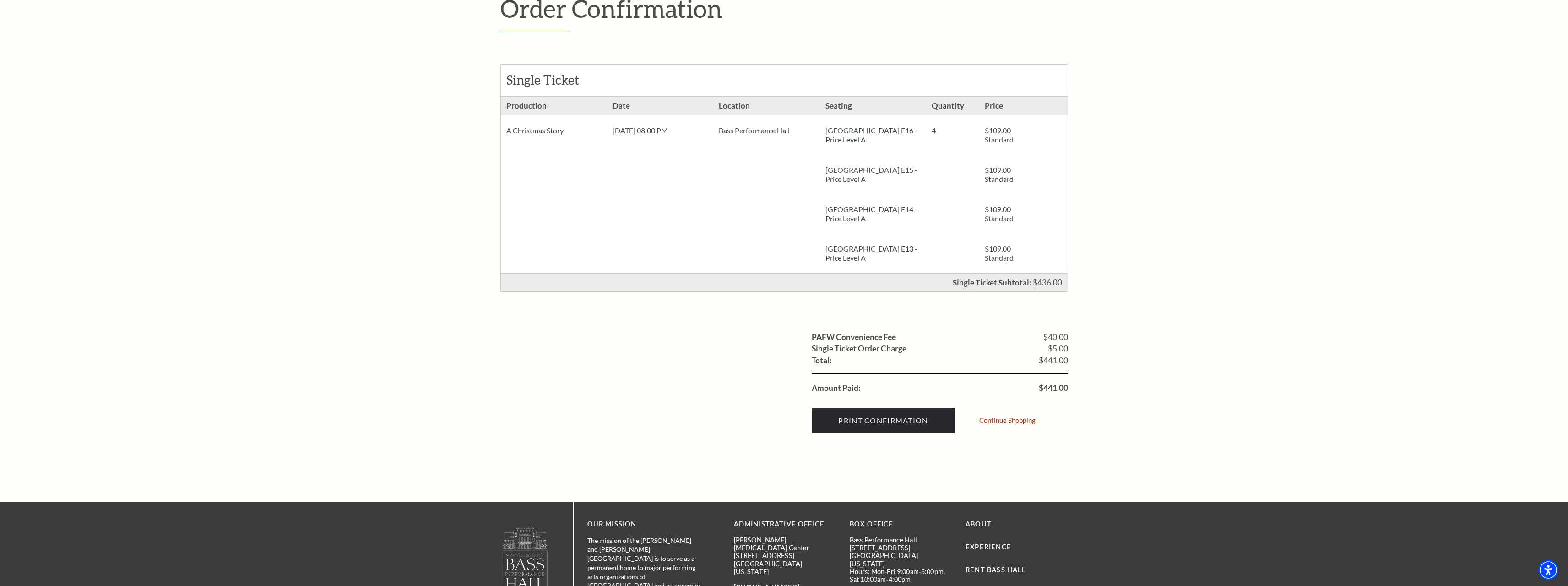
scroll to position [137, 0]
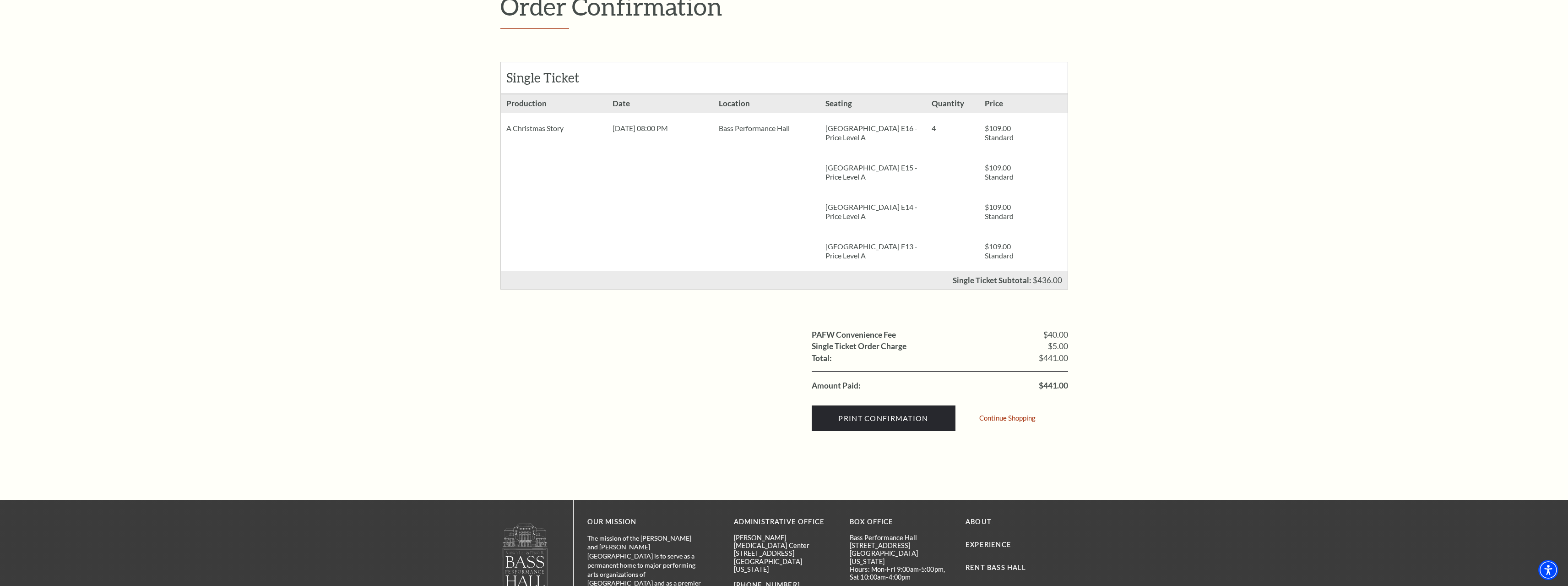
click at [1054, 392] on div "Print Confirmation Continue Shopping" at bounding box center [940, 416] width 256 height 48
click at [1052, 389] on span "$441.00" at bounding box center [1053, 385] width 29 height 8
copy span "441.00"
click at [1089, 478] on div "Order Confirmation Single Ticket Production 4 $109.00 Standard $109.00" at bounding box center [784, 215] width 1568 height 568
